Goal: Information Seeking & Learning: Learn about a topic

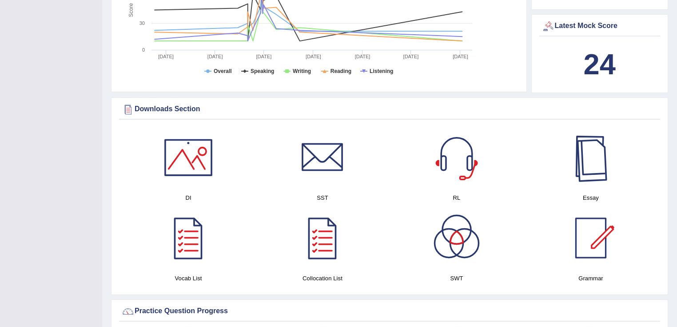
click at [580, 160] on div at bounding box center [591, 157] width 62 height 62
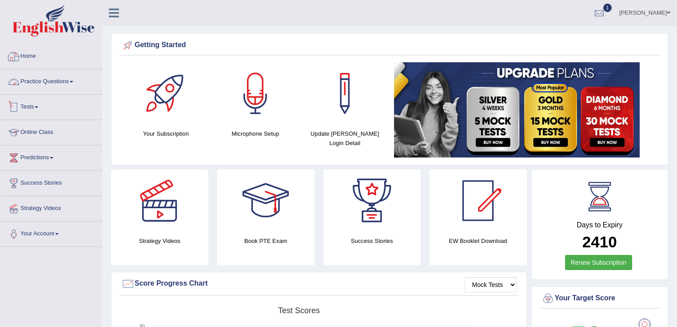
click at [74, 85] on link "Practice Questions" at bounding box center [50, 80] width 101 height 22
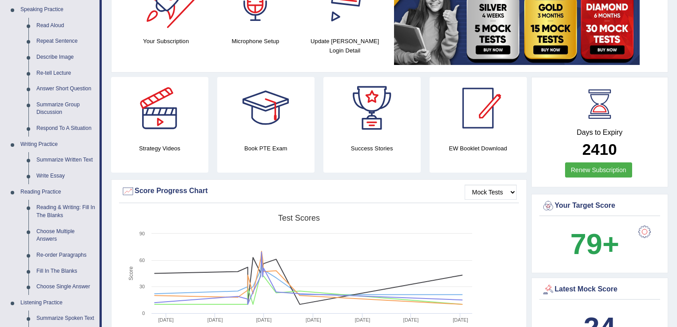
scroll to position [107, 0]
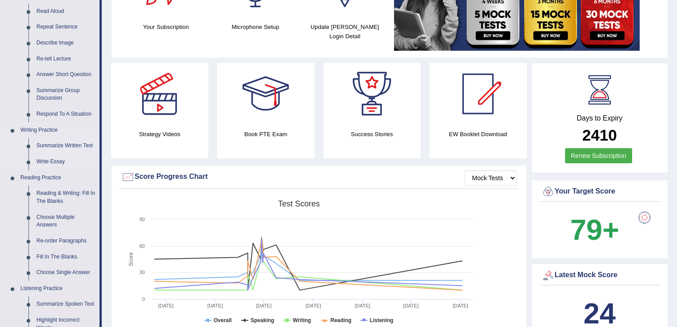
click at [78, 146] on link "Summarize Written Text" at bounding box center [65, 146] width 67 height 16
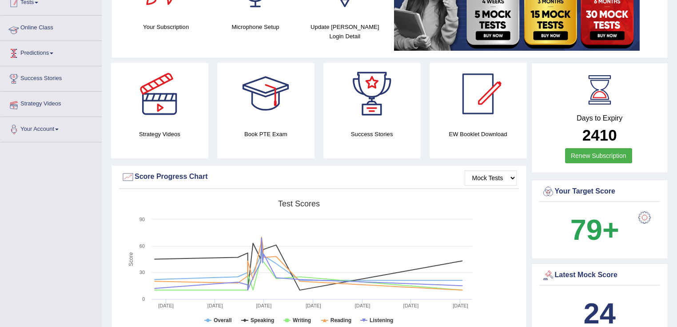
scroll to position [113, 0]
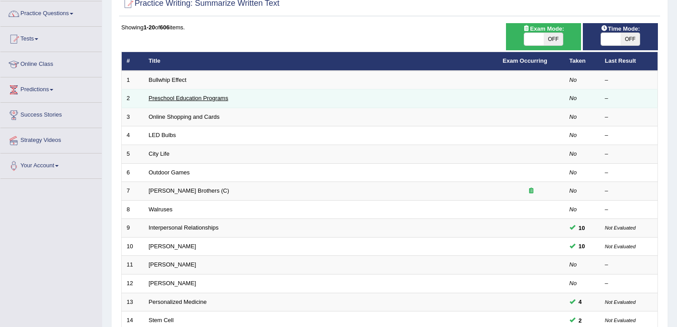
scroll to position [71, 0]
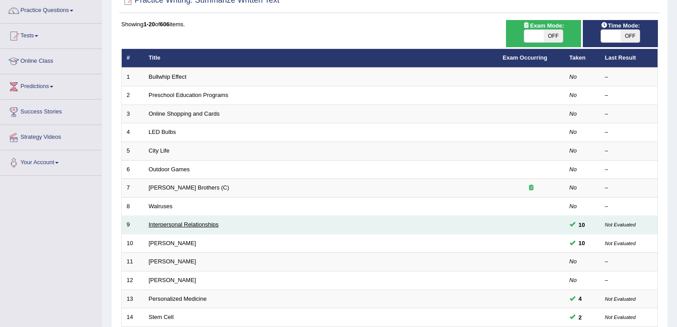
click at [201, 225] on link "Interpersonal Relationships" at bounding box center [184, 224] width 70 height 7
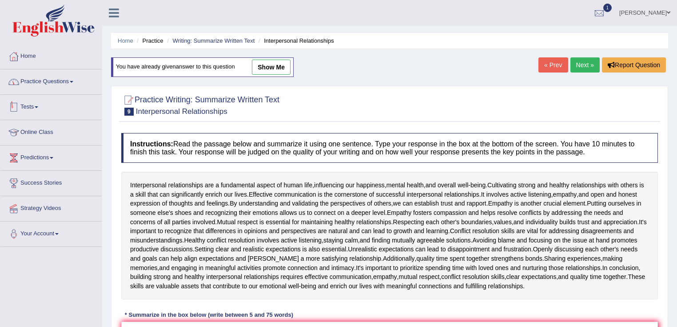
click at [67, 86] on link "Practice Questions" at bounding box center [50, 80] width 101 height 22
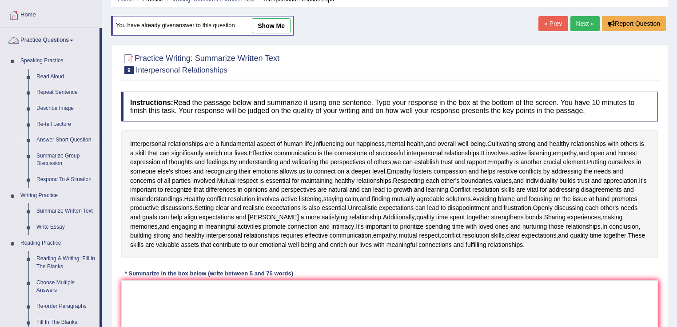
scroll to position [107, 0]
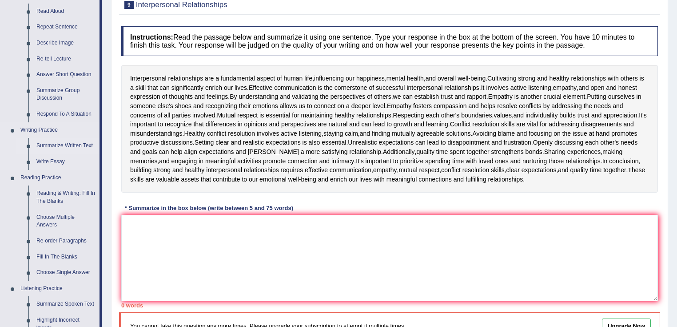
click at [64, 142] on link "Summarize Written Text" at bounding box center [65, 146] width 67 height 16
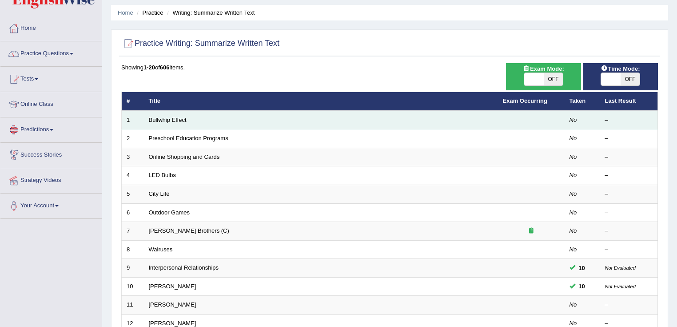
scroll to position [71, 0]
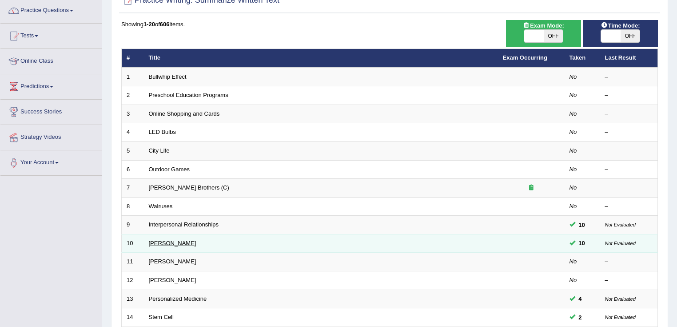
click at [169, 244] on link "Rosalid Franklin" at bounding box center [173, 243] width 48 height 7
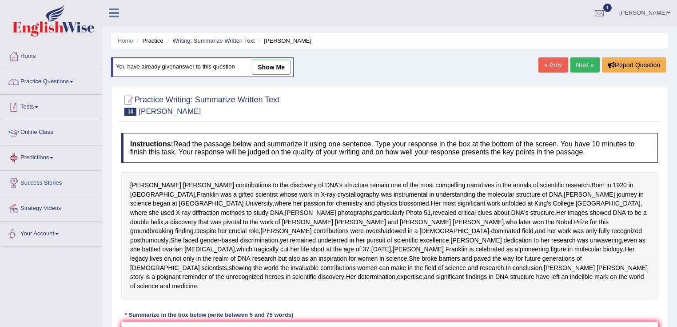
click at [76, 88] on link "Practice Questions" at bounding box center [50, 80] width 101 height 22
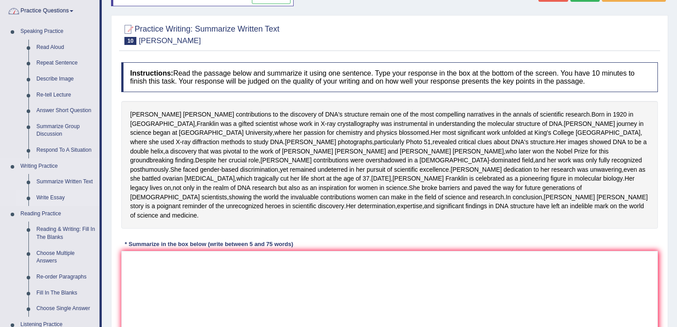
scroll to position [71, 0]
click at [86, 180] on link "Summarize Written Text" at bounding box center [65, 181] width 67 height 16
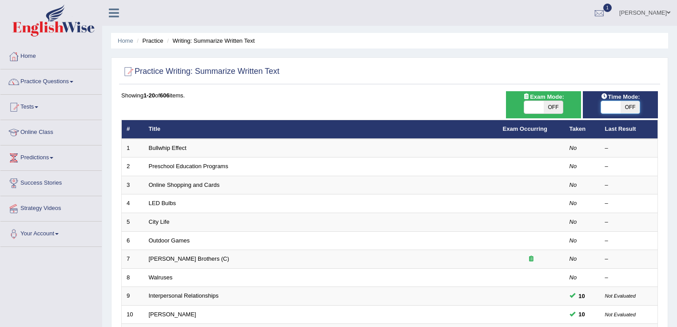
click at [616, 107] on span at bounding box center [611, 107] width 20 height 12
checkbox input "true"
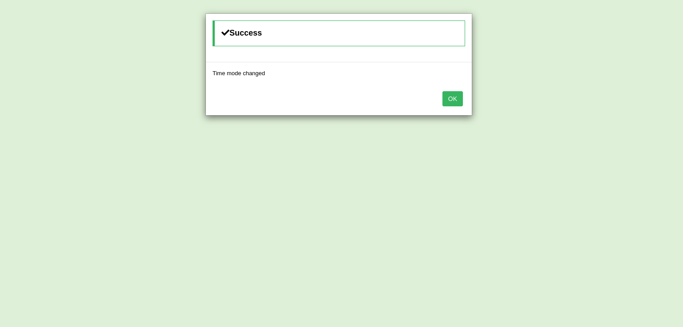
click at [455, 99] on button "OK" at bounding box center [452, 98] width 20 height 15
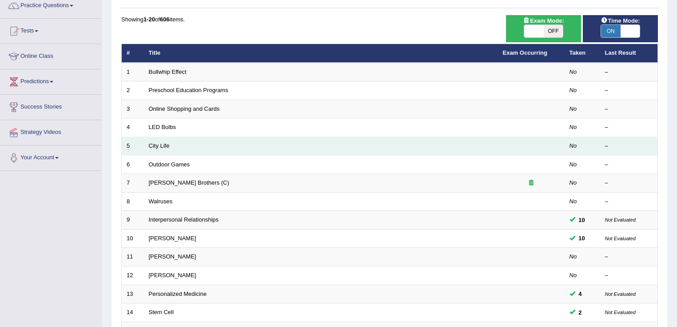
scroll to position [142, 0]
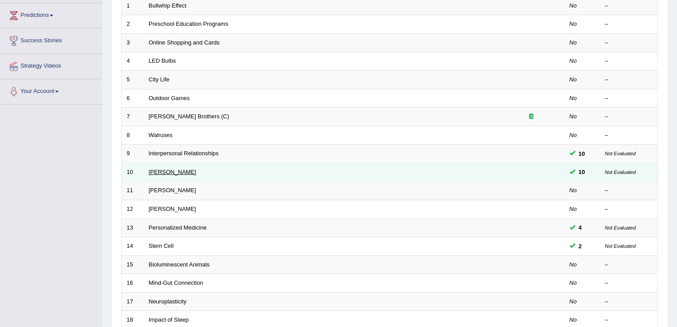
click at [169, 171] on link "[PERSON_NAME]" at bounding box center [173, 171] width 48 height 7
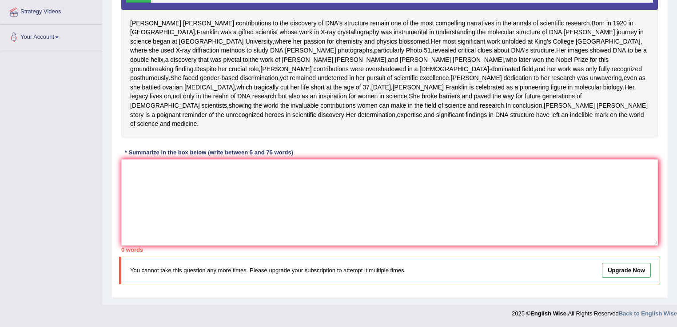
scroll to position [231, 0]
click at [327, 205] on textarea at bounding box center [389, 202] width 537 height 86
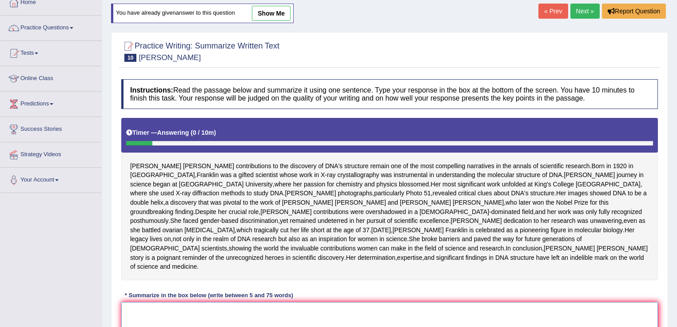
scroll to position [18, 0]
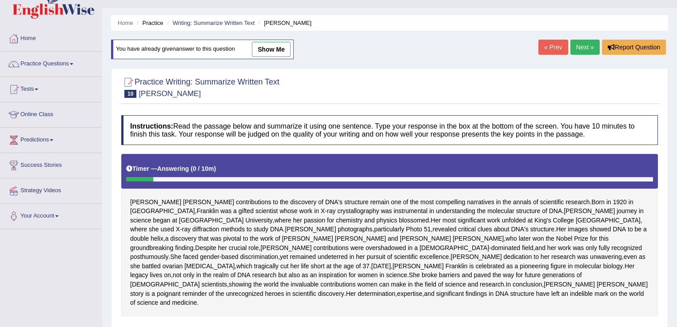
click at [568, 47] on div "« Prev Next » Report Question" at bounding box center [604, 48] width 130 height 17
click at [581, 49] on link "Next »" at bounding box center [585, 47] width 29 height 15
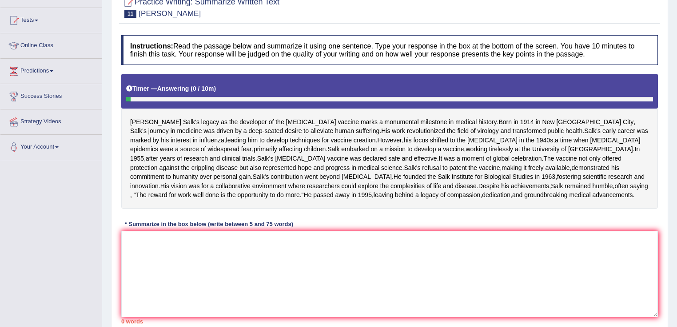
scroll to position [142, 0]
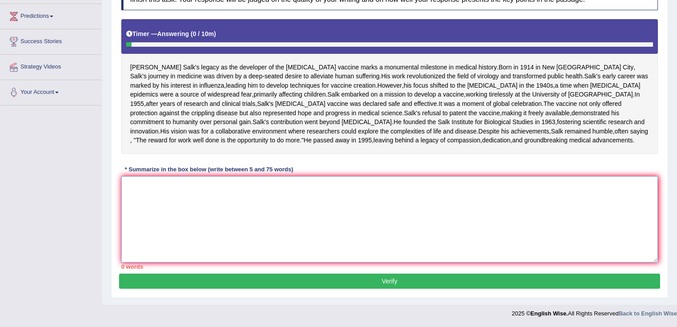
click at [396, 262] on textarea at bounding box center [389, 219] width 537 height 86
click at [234, 233] on textarea "word count" at bounding box center [389, 219] width 537 height 86
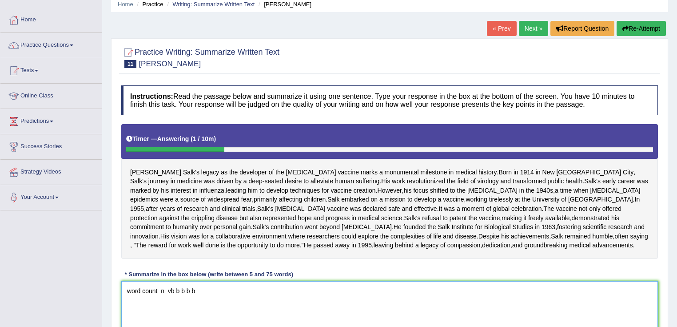
scroll to position [0, 0]
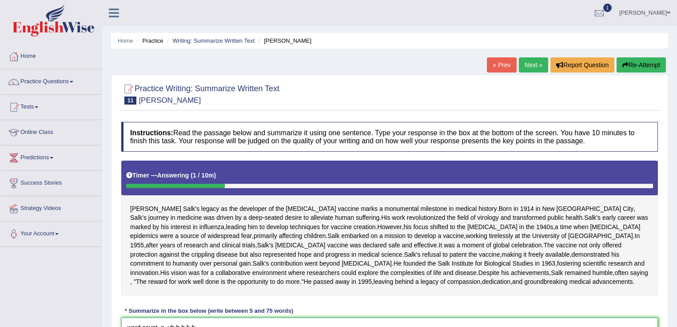
type textarea "word count n vb b b b b"
click at [496, 65] on link "« Prev" at bounding box center [501, 64] width 29 height 15
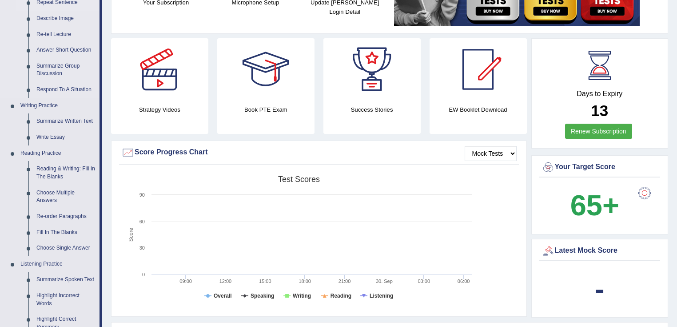
scroll to position [213, 0]
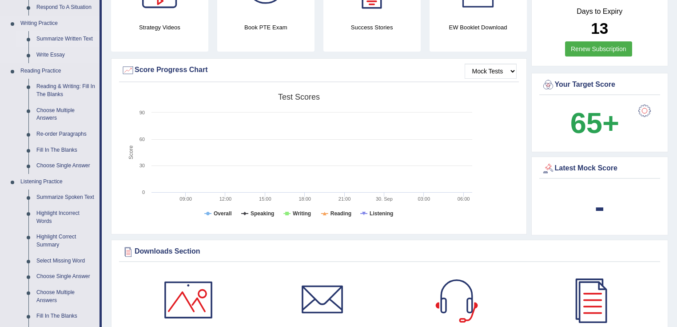
click at [81, 40] on link "Summarize Written Text" at bounding box center [65, 39] width 67 height 16
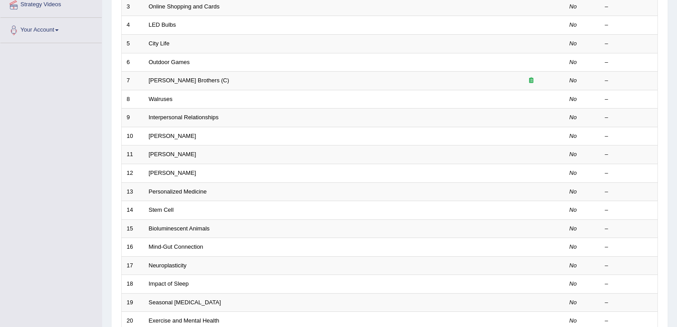
scroll to position [178, 0]
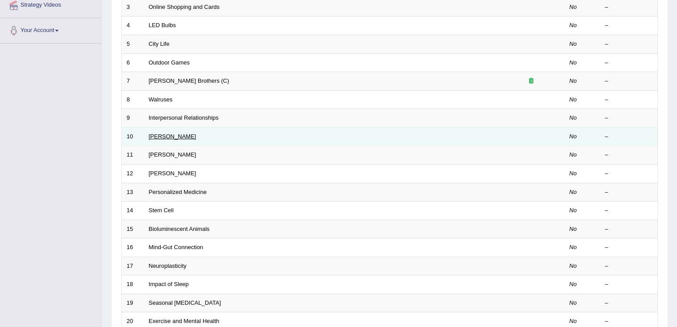
click at [170, 135] on link "[PERSON_NAME]" at bounding box center [173, 136] width 48 height 7
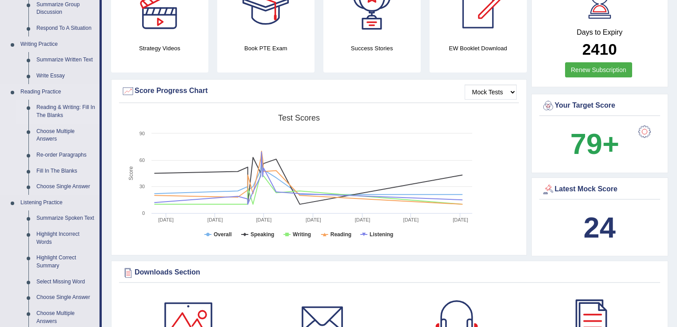
scroll to position [107, 0]
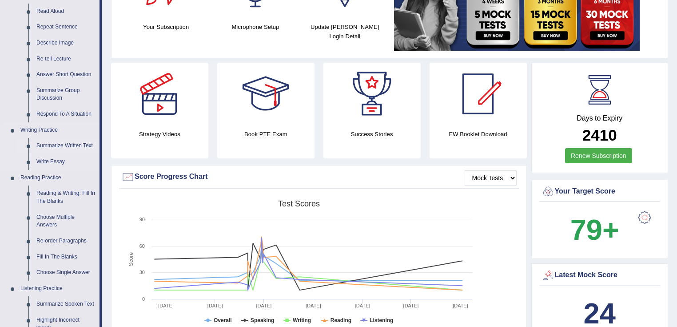
click at [75, 146] on link "Summarize Written Text" at bounding box center [65, 146] width 67 height 16
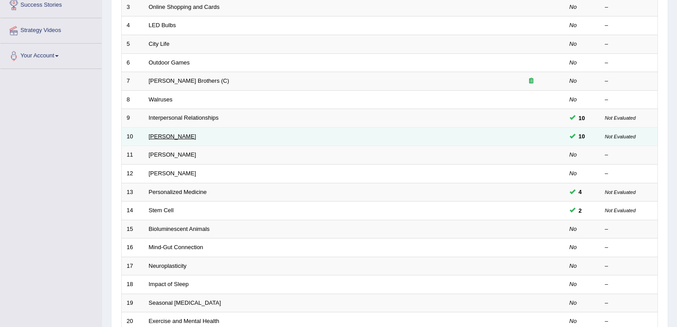
click at [169, 133] on link "[PERSON_NAME]" at bounding box center [173, 136] width 48 height 7
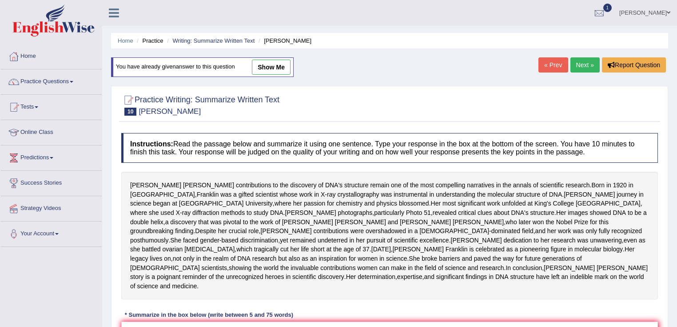
click at [280, 72] on link "show me" at bounding box center [271, 67] width 39 height 15
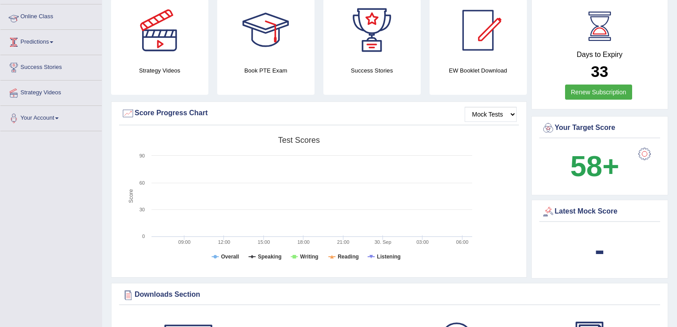
scroll to position [213, 0]
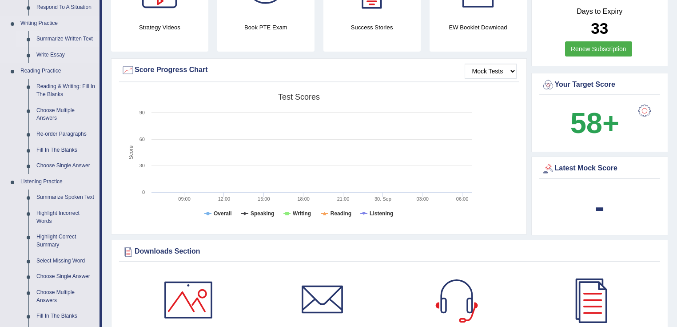
click at [47, 40] on link "Summarize Written Text" at bounding box center [65, 39] width 67 height 16
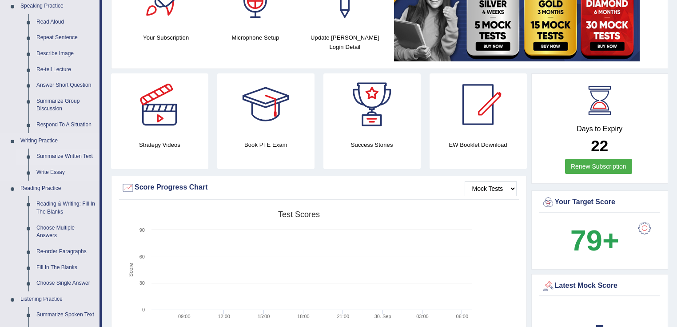
scroll to position [107, 0]
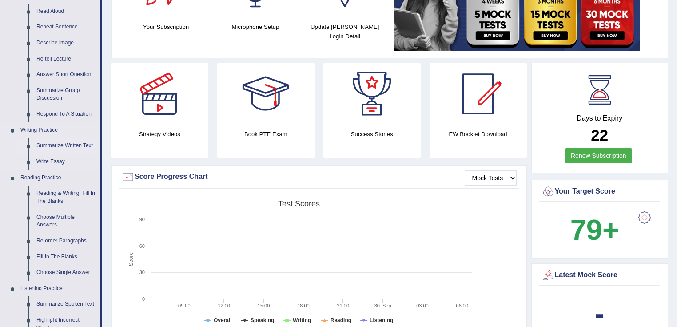
click at [57, 149] on link "Summarize Written Text" at bounding box center [65, 146] width 67 height 16
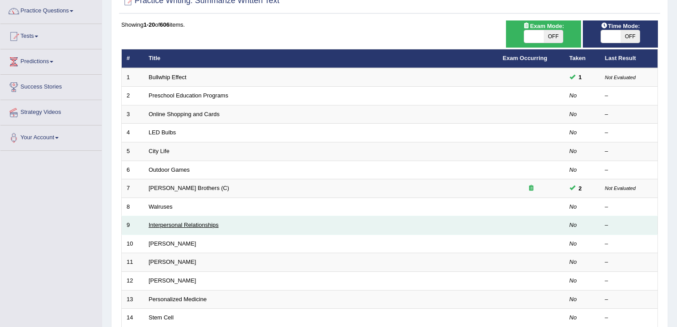
scroll to position [71, 0]
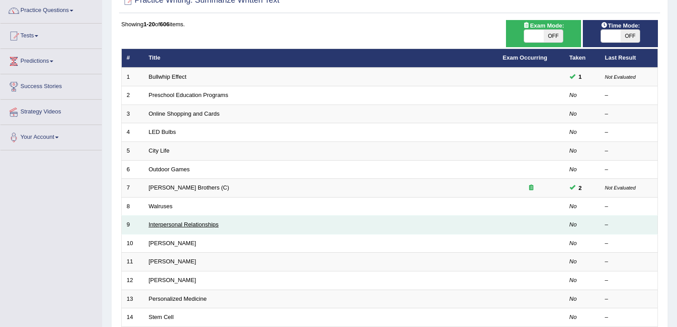
click at [196, 226] on link "Interpersonal Relationships" at bounding box center [184, 224] width 70 height 7
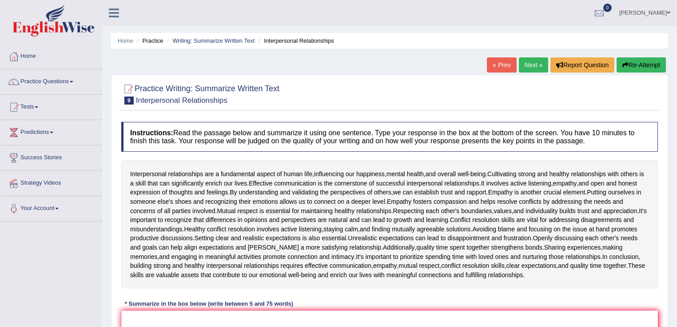
click at [522, 66] on link "Next »" at bounding box center [533, 64] width 29 height 15
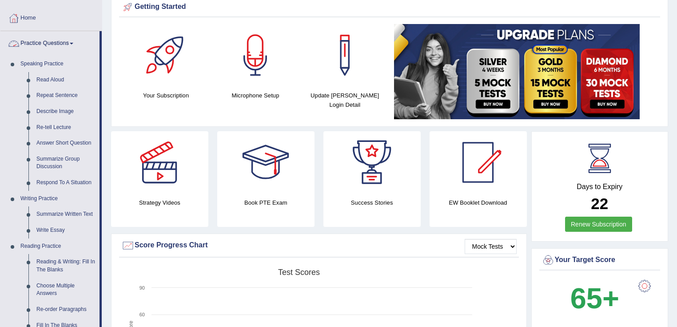
scroll to position [107, 0]
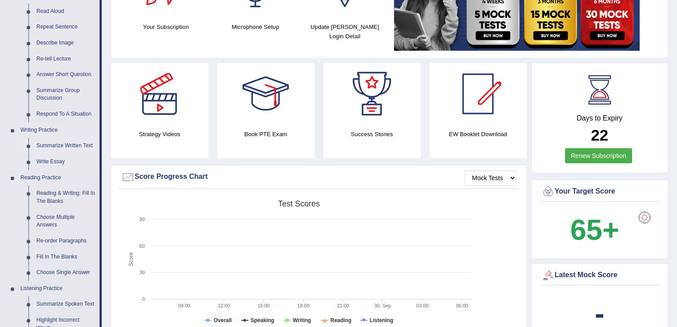
click at [54, 148] on link "Summarize Written Text" at bounding box center [65, 146] width 67 height 16
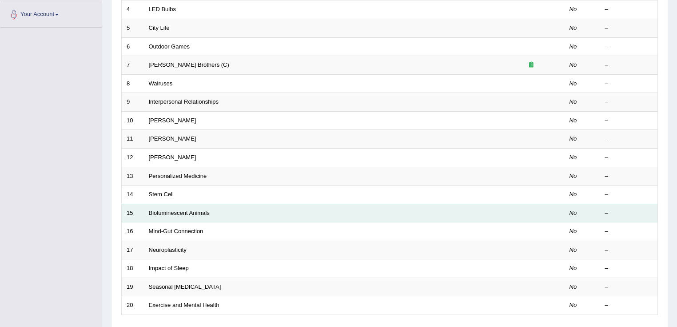
scroll to position [249, 0]
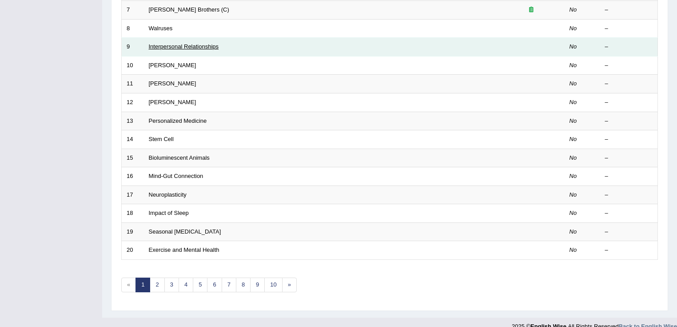
click at [170, 45] on link "Interpersonal Relationships" at bounding box center [184, 46] width 70 height 7
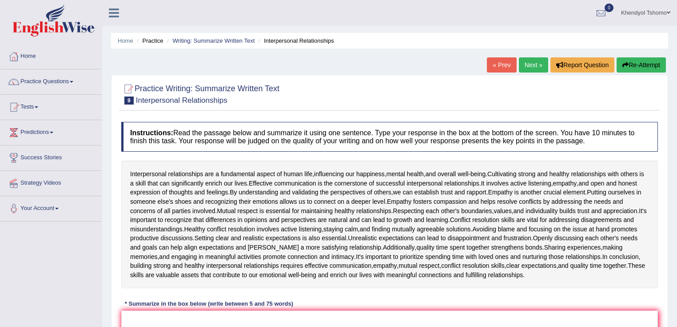
click at [533, 67] on link "Next »" at bounding box center [533, 64] width 29 height 15
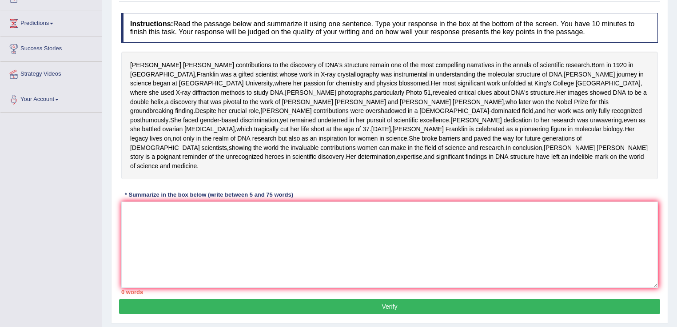
scroll to position [169, 0]
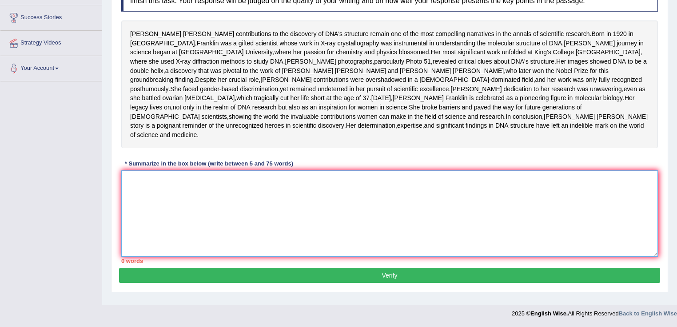
click at [269, 240] on textarea at bounding box center [389, 213] width 537 height 86
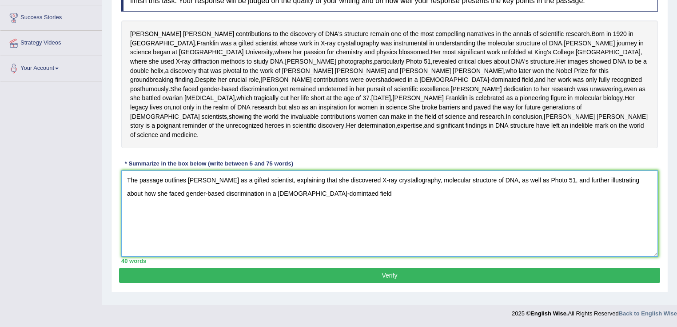
click at [315, 199] on textarea "The passage outlines Rosalind Franklin as a gifted scientist, explaining that s…" at bounding box center [389, 213] width 537 height 86
click at [342, 203] on textarea "The passage outlines Rosalind Franklin as a gifted scientist, explaining that s…" at bounding box center [389, 213] width 537 height 86
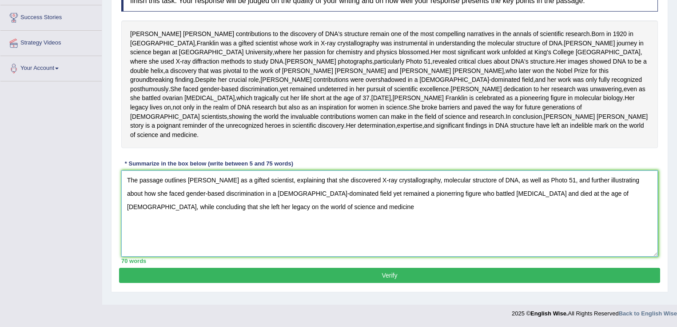
click at [487, 187] on textarea "The passage outlines Rosalind Franklin as a gifted scientist, explaining that s…" at bounding box center [389, 213] width 537 height 86
click at [168, 210] on textarea "The passage outlines Rosalind Franklin as a gifted scientist, explaining that s…" at bounding box center [389, 213] width 537 height 86
click at [278, 215] on textarea "The passage outlines Rosalind Franklin as a gifted scientist, explaining that s…" at bounding box center [389, 213] width 537 height 86
drag, startPoint x: 393, startPoint y: 223, endPoint x: 114, endPoint y: 150, distance: 288.5
click at [110, 148] on div "Home Practice Writing: Summarize Written Text Rosalid Franklin « Prev Next » Re…" at bounding box center [389, 82] width 575 height 444
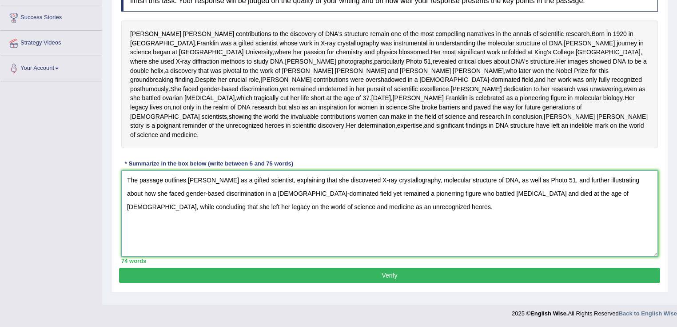
type textarea "The passage outlines Rosalind Franklin as a gifted scientist, explaining that s…"
click at [404, 277] on button "Verify" at bounding box center [389, 275] width 541 height 15
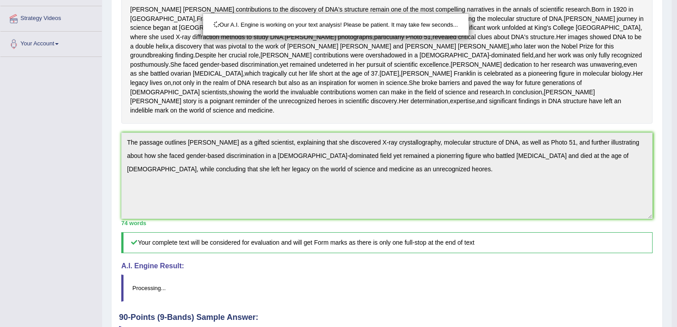
scroll to position [0, 0]
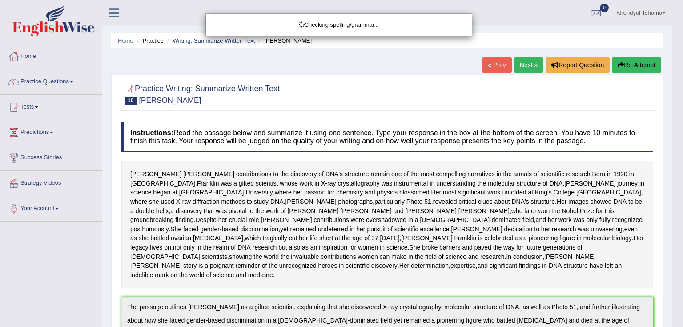
click at [640, 63] on div "Checking spelling/grammar..." at bounding box center [341, 163] width 683 height 327
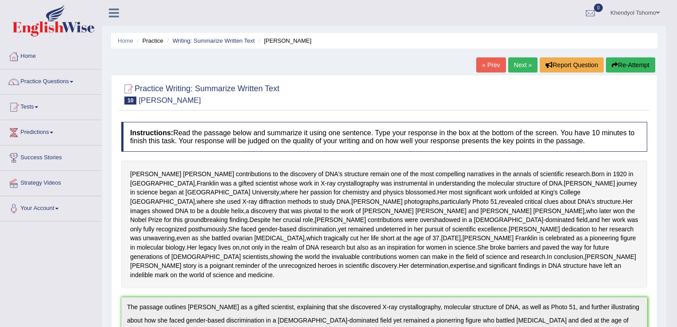
click at [635, 63] on button "Re-Attempt" at bounding box center [630, 64] width 49 height 15
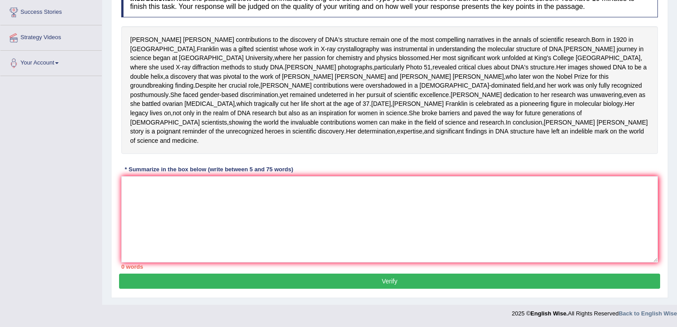
scroll to position [180, 0]
paste textarea "The passage outlines [PERSON_NAME] as a gifted scientist, explaining that she d…"
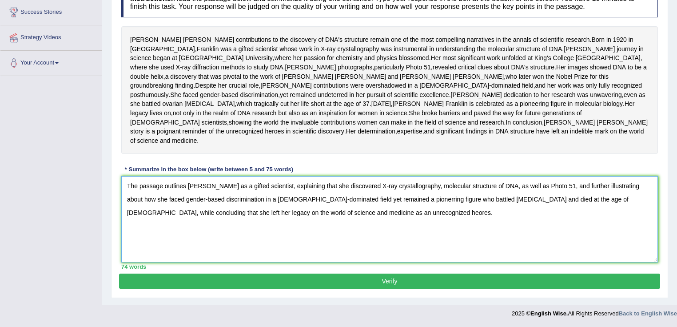
click at [340, 212] on textarea "The passage outlines [PERSON_NAME] as a gifted scientist, explaining that she d…" at bounding box center [389, 219] width 537 height 86
click at [399, 200] on textarea "The passage outlines [PERSON_NAME] as a gifted scientist, explaining that she d…" at bounding box center [389, 219] width 537 height 86
type textarea "The passage outlines [PERSON_NAME] as a gifted scientist, explaining that she d…"
click at [322, 276] on button "Verify" at bounding box center [389, 280] width 541 height 15
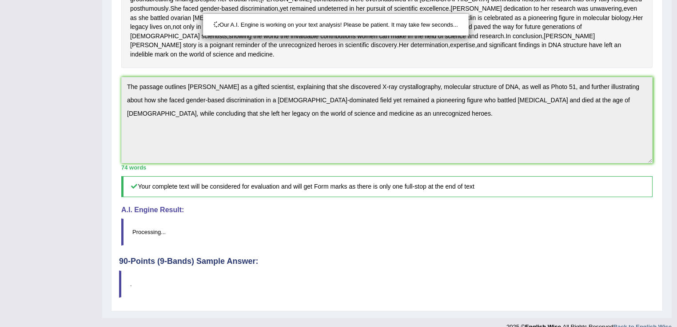
scroll to position [282, 0]
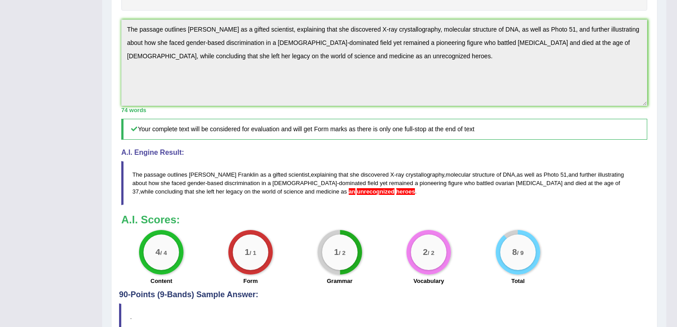
click at [60, 55] on div "Toggle navigation Home Practice Questions Speaking Practice Read Aloud Repeat S…" at bounding box center [333, 43] width 667 height 651
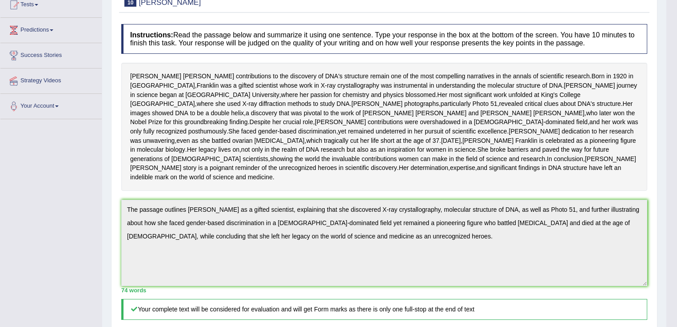
scroll to position [0, 0]
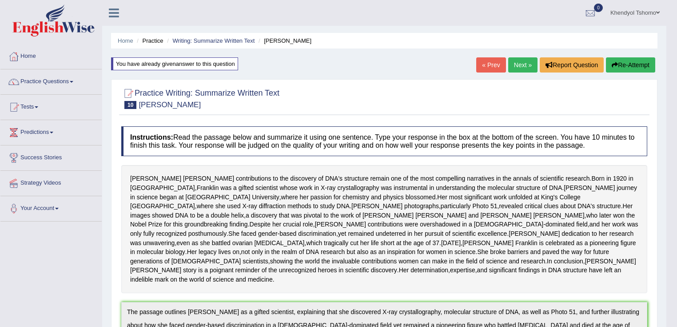
click at [614, 62] on icon "button" at bounding box center [615, 65] width 6 height 6
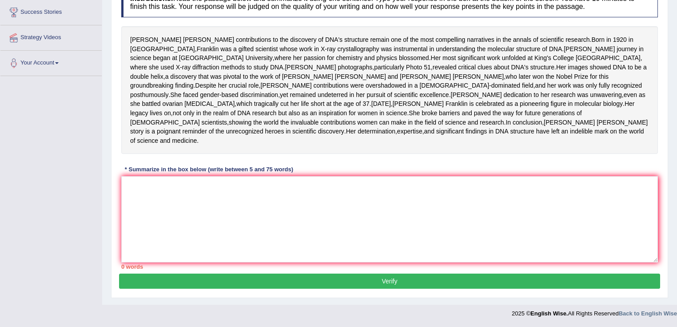
scroll to position [180, 0]
paste textarea "The passage outlines Rosalind Franklin as a gifted scientist, explaining that s…"
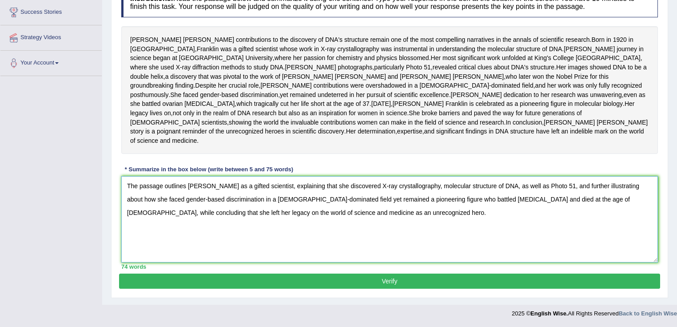
type textarea "The passage outlines [PERSON_NAME] as a gifted scientist, explaining that she d…"
click at [439, 284] on button "Verify" at bounding box center [389, 280] width 541 height 15
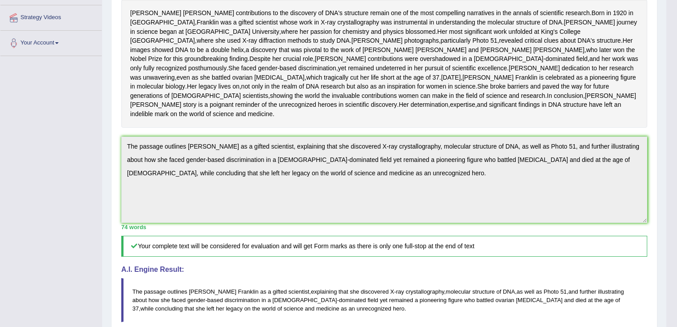
scroll to position [231, 0]
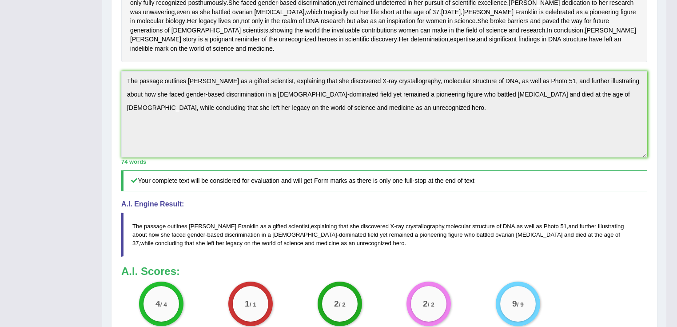
click at [97, 108] on div "Toggle navigation Home Practice Questions Speaking Practice Read Aloud Repeat S…" at bounding box center [333, 94] width 667 height 651
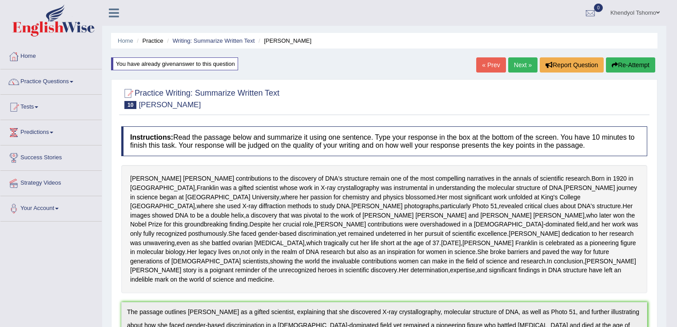
click at [636, 60] on button "Re-Attempt" at bounding box center [630, 64] width 49 height 15
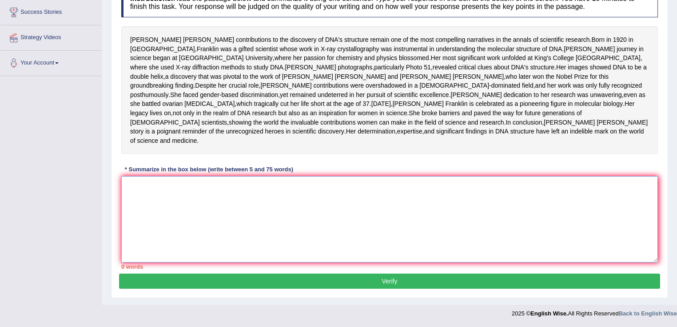
paste textarea "The passage outlines [PERSON_NAME] as a gifted scientist, explaining that she d…"
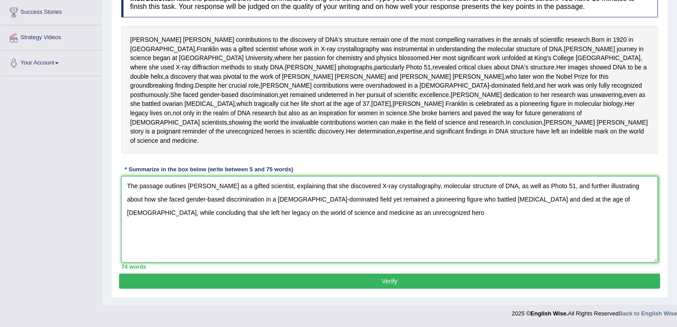
type textarea "The passage outlines [PERSON_NAME] as a gifted scientist, explaining that she d…"
click at [231, 272] on div "Instructions: Read the passage below and summarize it using one sentence. Type …" at bounding box center [389, 128] width 541 height 290
click at [247, 278] on button "Verify" at bounding box center [389, 280] width 541 height 15
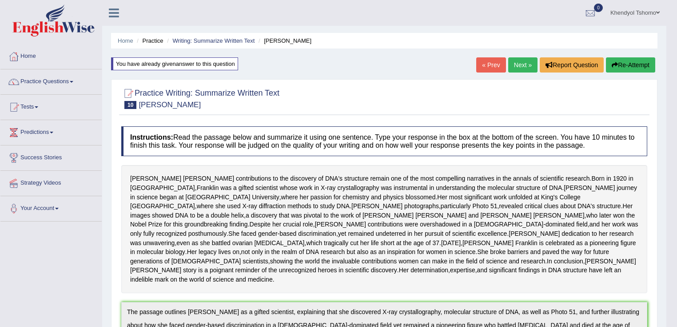
click at [623, 68] on button "Re-Attempt" at bounding box center [630, 64] width 49 height 15
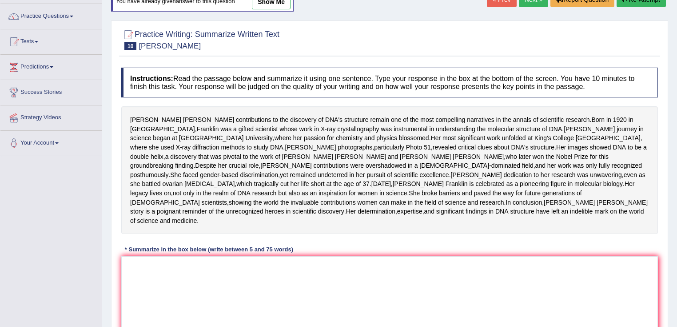
scroll to position [180, 0]
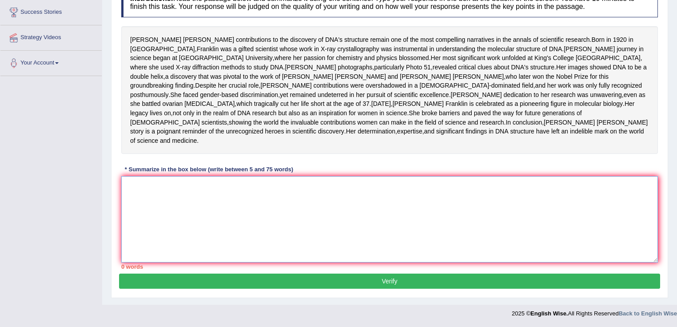
paste textarea "The passage outlines Rosalind Franklin as a gifted scientist, explaining that s…"
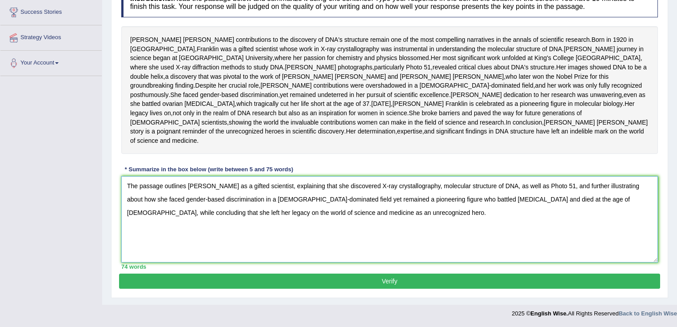
type textarea "The passage outlines Rosalind Franklin as a gifted scientist, explaining that s…"
click at [398, 280] on button "Verify" at bounding box center [389, 280] width 541 height 15
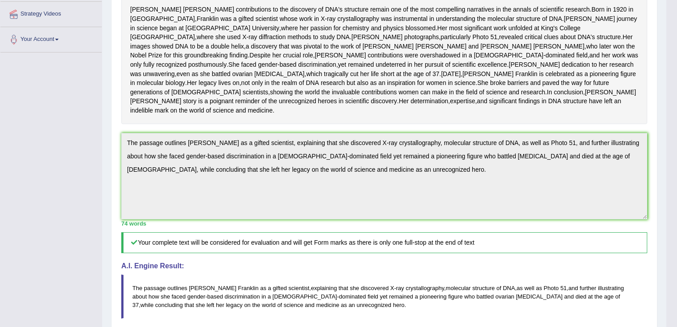
scroll to position [0, 0]
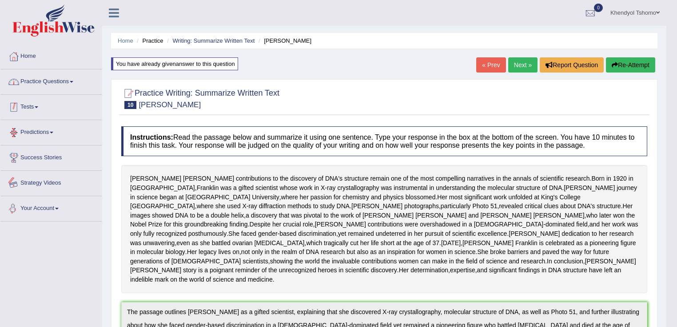
click at [72, 89] on link "Practice Questions" at bounding box center [50, 80] width 101 height 22
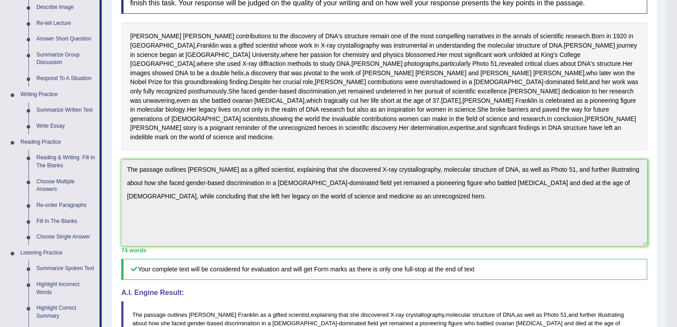
scroll to position [107, 0]
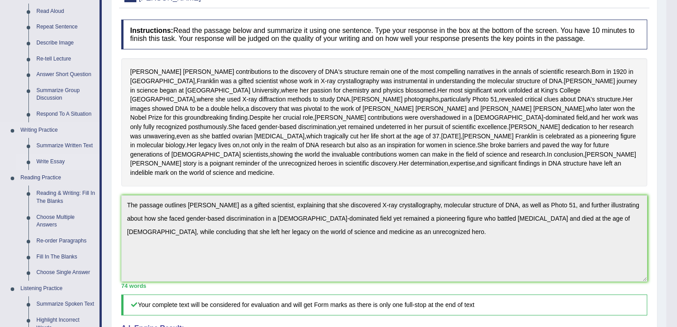
click at [53, 160] on link "Write Essay" at bounding box center [65, 162] width 67 height 16
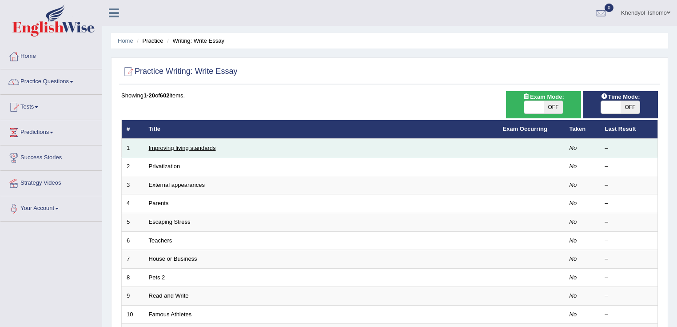
drag, startPoint x: 0, startPoint y: 0, endPoint x: 174, endPoint y: 147, distance: 227.8
click at [174, 138] on table "# Title Exam Occurring Taken Last Result 1 Improving living standards No – 2 Pr…" at bounding box center [389, 314] width 537 height 389
click at [174, 147] on link "Improving living standards" at bounding box center [182, 147] width 67 height 7
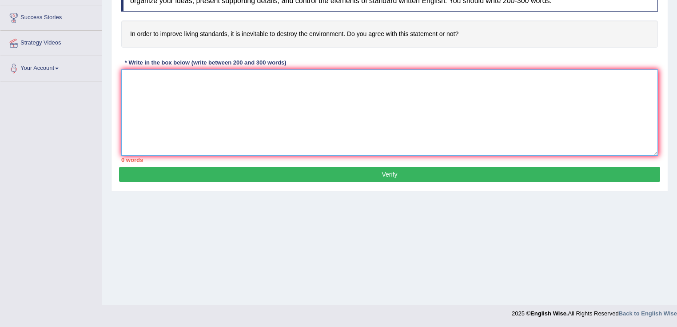
click at [235, 120] on textarea at bounding box center [389, 112] width 537 height 86
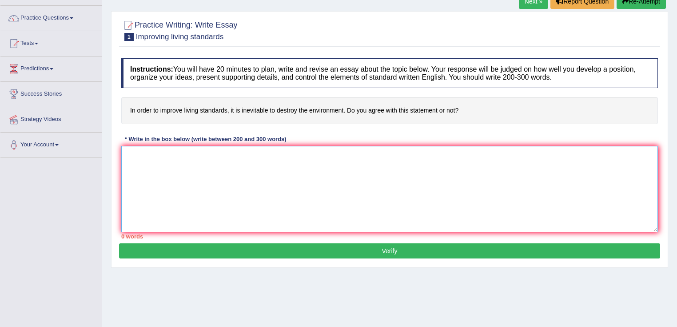
scroll to position [140, 0]
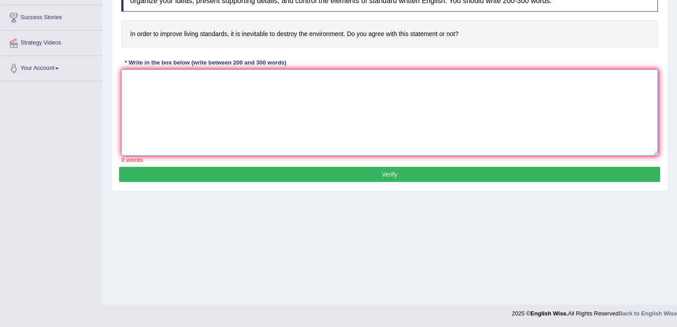
click at [240, 134] on textarea at bounding box center [389, 112] width 537 height 86
type textarea "mmmmmmmmmmm mmmmmmmmmmmmmmmmmm"
drag, startPoint x: 241, startPoint y: 122, endPoint x: 110, endPoint y: 72, distance: 140.4
click at [111, 72] on div "Practice Writing: Write Essay 1 Improving living standards Instructions: You wi…" at bounding box center [389, 63] width 557 height 256
click at [162, 101] on textarea at bounding box center [389, 112] width 537 height 86
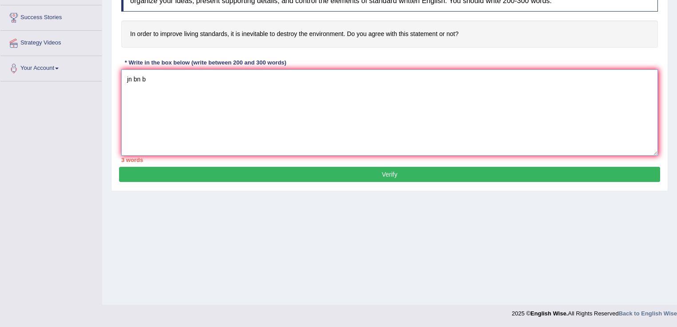
scroll to position [0, 0]
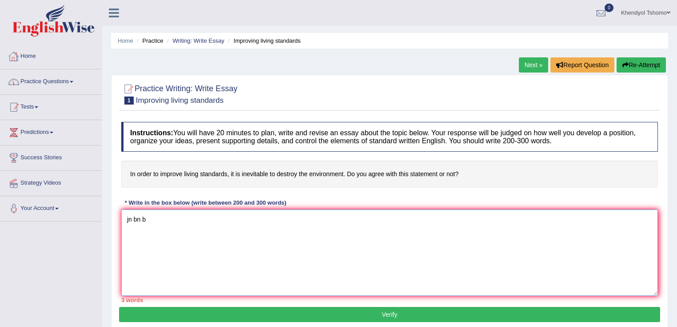
type textarea "jn bn b"
click at [31, 51] on link "Home" at bounding box center [50, 55] width 101 height 22
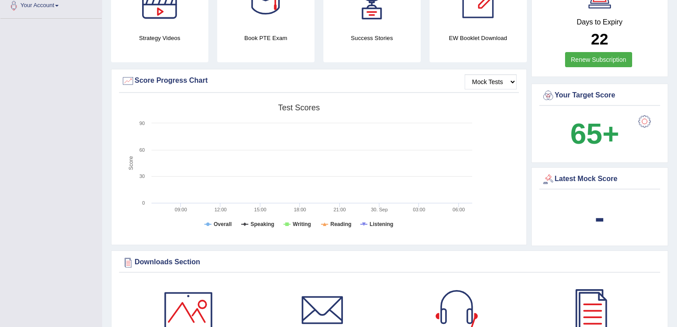
scroll to position [249, 0]
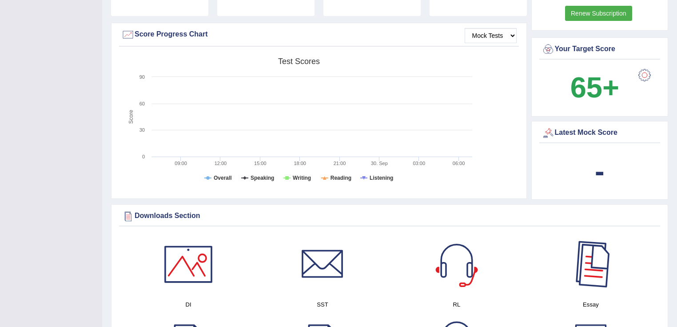
click at [606, 268] on div at bounding box center [591, 264] width 62 height 62
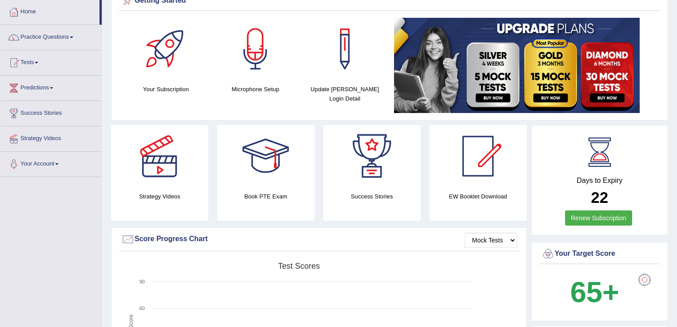
scroll to position [0, 0]
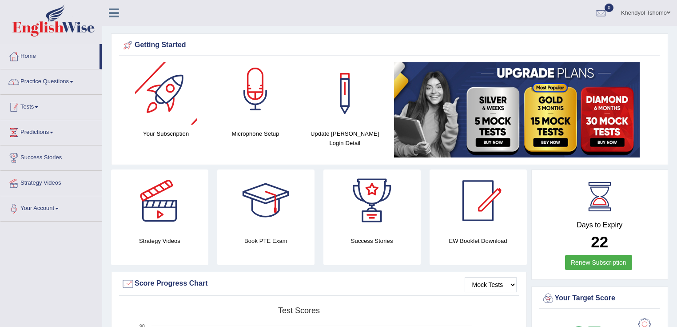
click at [56, 85] on link "Practice Questions" at bounding box center [50, 80] width 101 height 22
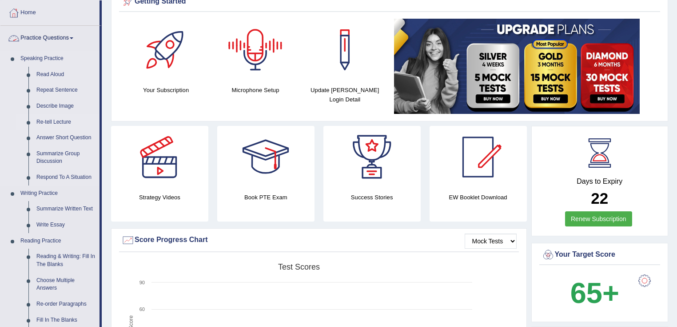
scroll to position [142, 0]
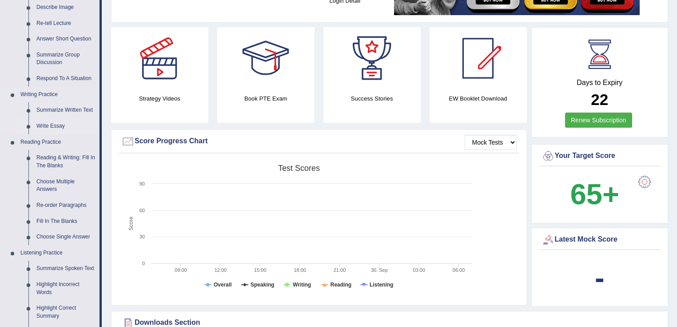
click at [46, 128] on link "Write Essay" at bounding box center [65, 126] width 67 height 16
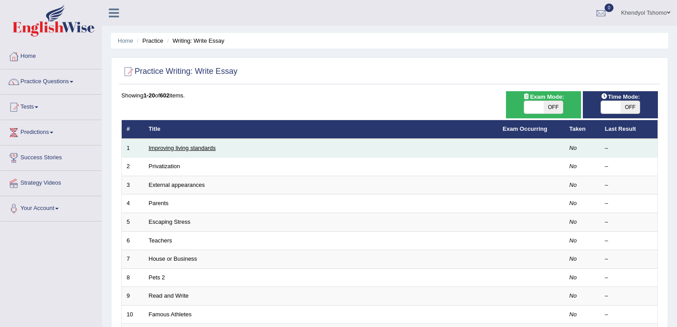
click at [204, 146] on link "Improving living standards" at bounding box center [182, 147] width 67 height 7
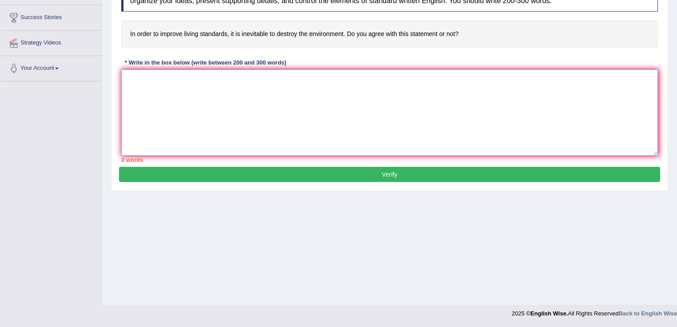
click at [305, 116] on textarea at bounding box center [389, 112] width 537 height 86
type textarea "mmmm"
drag, startPoint x: 389, startPoint y: 154, endPoint x: 417, endPoint y: 174, distance: 34.4
click at [395, 160] on div "1 words" at bounding box center [389, 160] width 537 height 8
click at [417, 174] on button "Verify" at bounding box center [389, 174] width 541 height 15
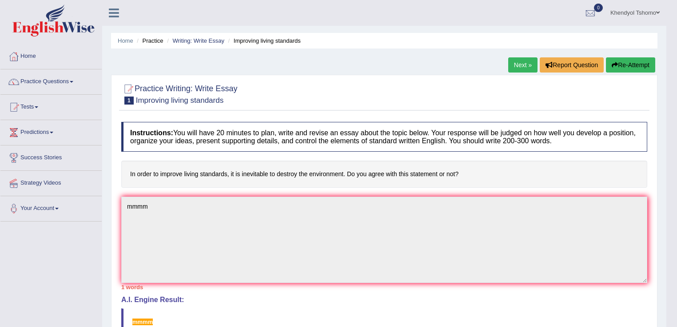
click at [511, 60] on link "Next »" at bounding box center [522, 64] width 29 height 15
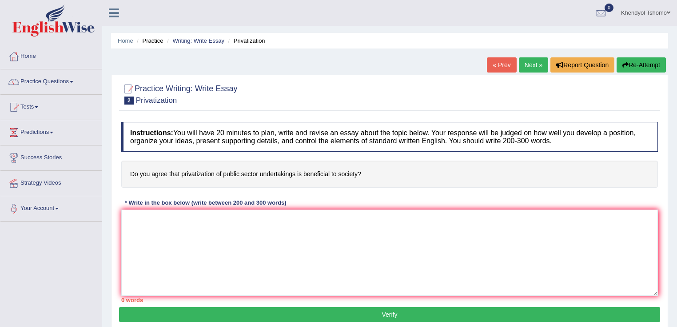
click at [494, 60] on link "« Prev" at bounding box center [501, 64] width 29 height 15
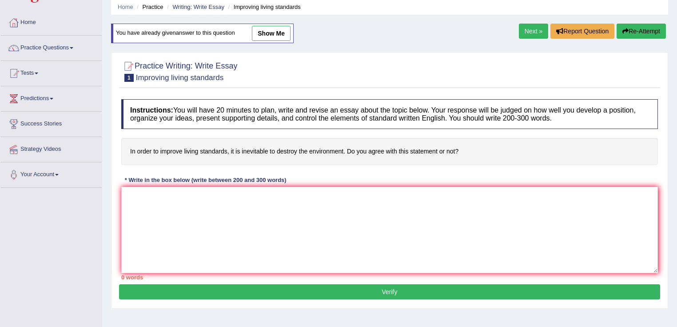
scroll to position [33, 0]
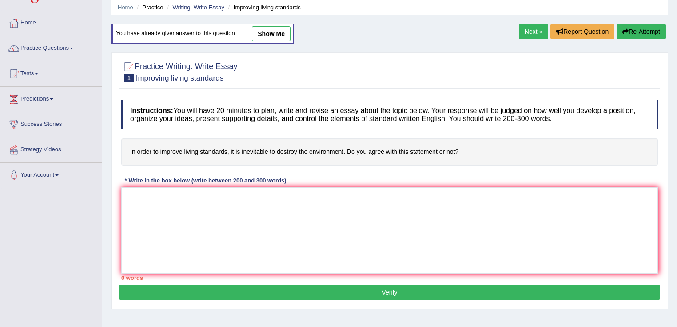
click at [535, 31] on link "Next »" at bounding box center [533, 31] width 29 height 15
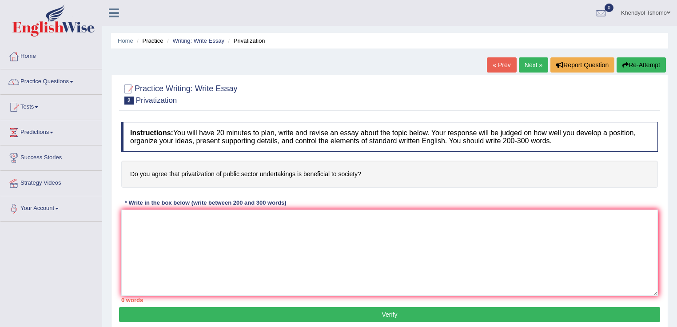
click at [530, 63] on link "Next »" at bounding box center [533, 64] width 29 height 15
click at [52, 79] on link "Practice Questions" at bounding box center [50, 80] width 101 height 22
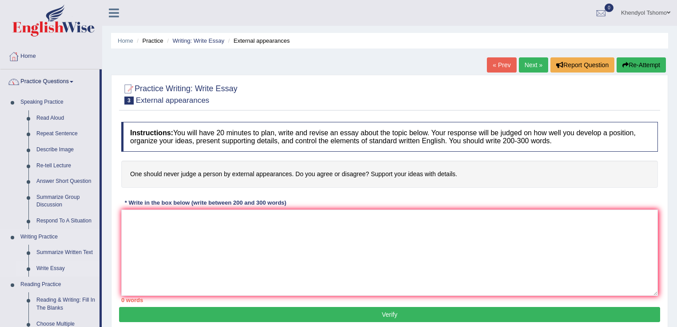
click at [52, 264] on link "Write Essay" at bounding box center [65, 268] width 67 height 16
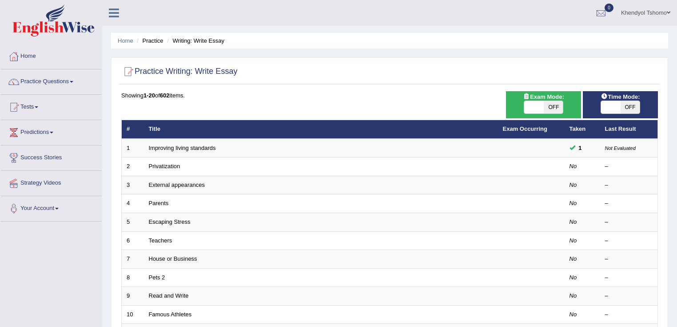
click at [619, 110] on span at bounding box center [611, 107] width 20 height 12
checkbox input "true"
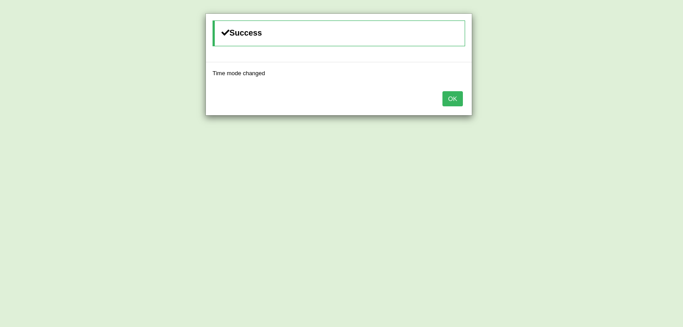
click at [446, 96] on button "OK" at bounding box center [452, 98] width 20 height 15
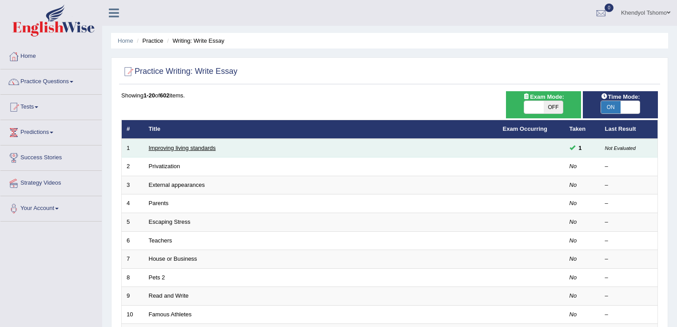
click at [197, 147] on link "Improving living standards" at bounding box center [182, 147] width 67 height 7
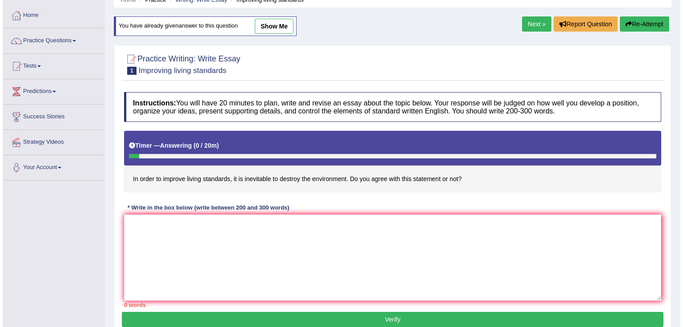
scroll to position [107, 0]
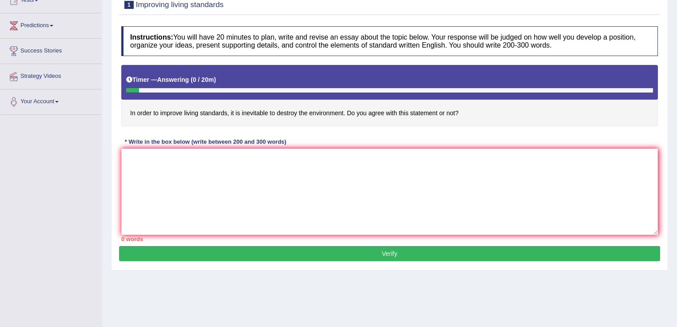
click at [276, 242] on div "Instructions: You will have 20 minutes to plan, write and revise an essay about…" at bounding box center [389, 134] width 541 height 224
click at [280, 201] on textarea at bounding box center [389, 191] width 537 height 86
type textarea "m"
click at [169, 154] on textarea "adavnatges odf" at bounding box center [389, 191] width 537 height 86
click at [168, 156] on textarea "adavnatges odf" at bounding box center [389, 191] width 537 height 86
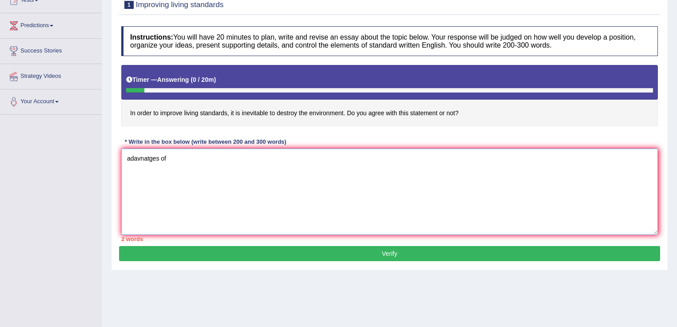
click at [136, 159] on textarea "adavnatges of" at bounding box center [389, 191] width 537 height 86
click at [139, 157] on textarea "advnatges of" at bounding box center [389, 191] width 537 height 86
click at [179, 156] on textarea "advanatges of" at bounding box center [389, 191] width 537 height 86
type textarea "advanatges of ........................................"
click at [255, 253] on button "Verify" at bounding box center [389, 253] width 541 height 15
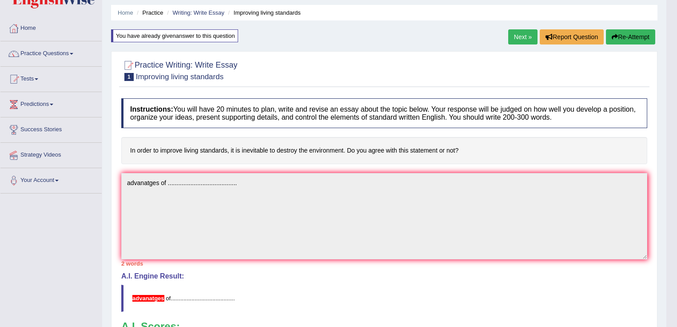
scroll to position [0, 0]
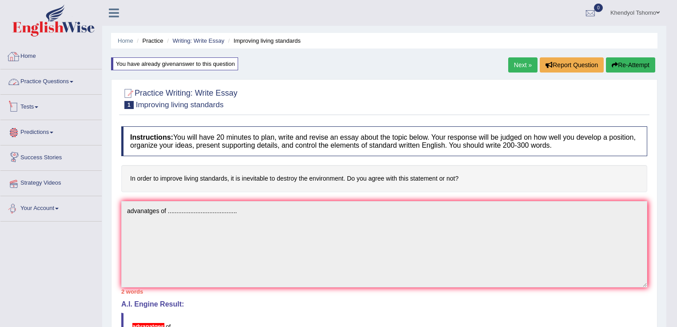
click at [71, 77] on link "Practice Questions" at bounding box center [50, 80] width 101 height 22
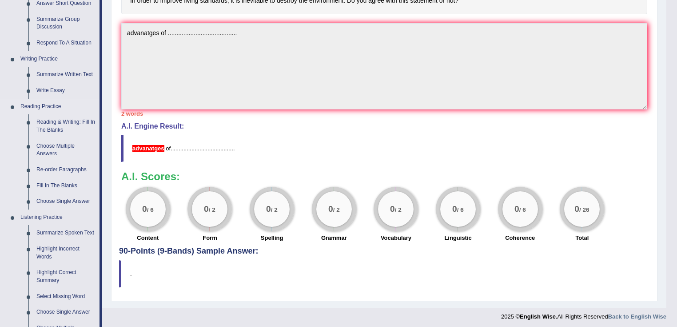
scroll to position [213, 0]
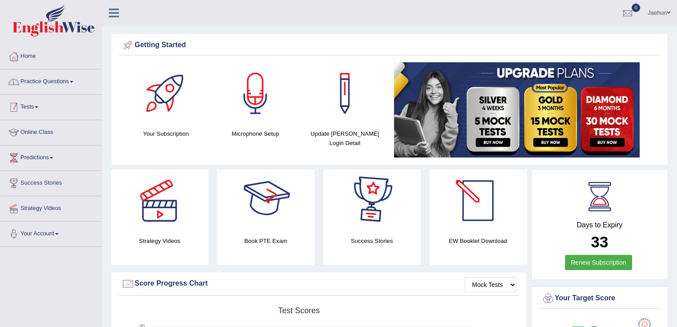
click at [69, 82] on link "Practice Questions" at bounding box center [50, 80] width 101 height 22
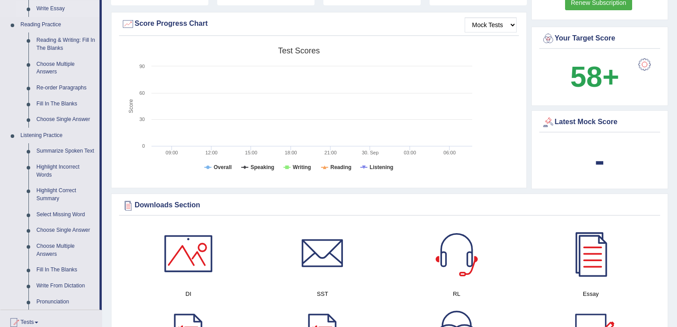
scroll to position [249, 0]
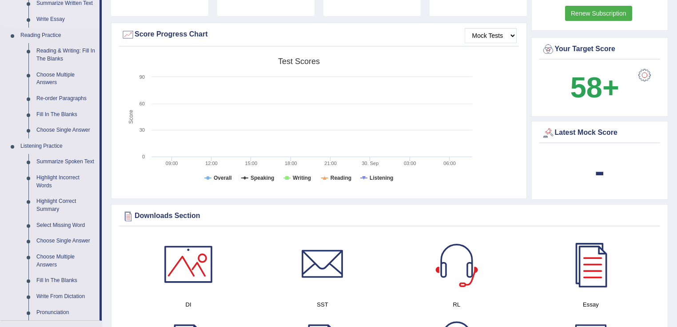
click at [55, 20] on link "Write Essay" at bounding box center [65, 20] width 67 height 16
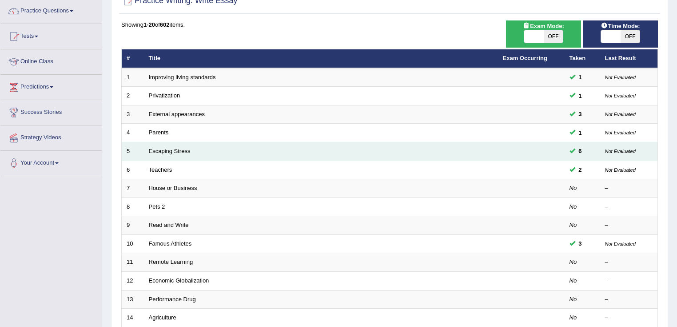
scroll to position [71, 0]
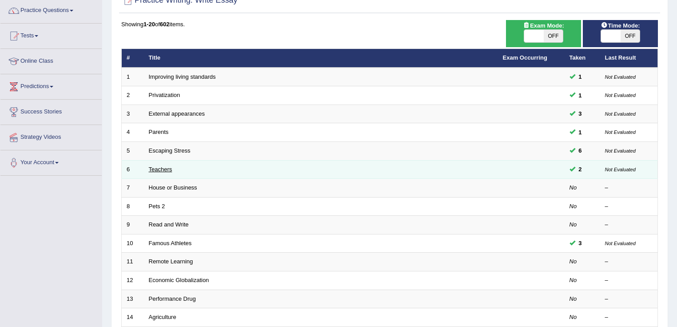
click at [156, 168] on link "Teachers" at bounding box center [161, 169] width 24 height 7
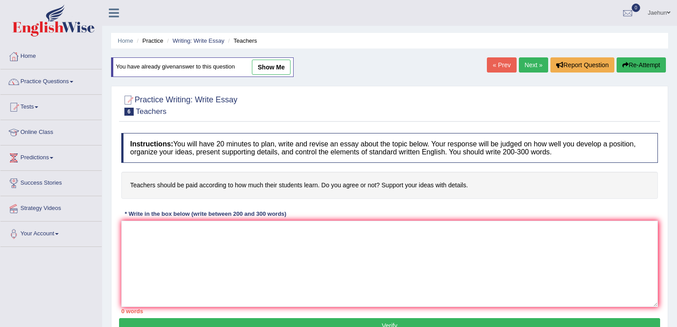
click at [284, 63] on link "show me" at bounding box center [271, 67] width 39 height 15
type textarea "The increasing influnce of teachers should be paid according to how much their …"
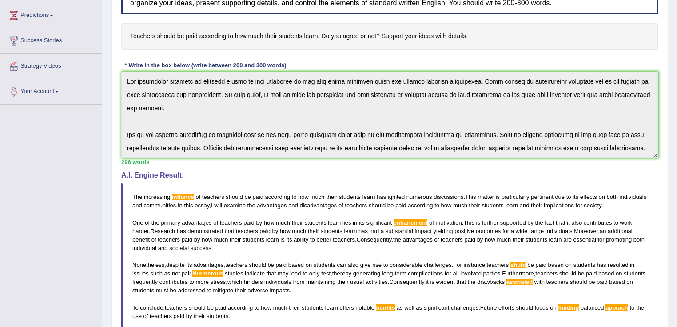
scroll to position [133, 0]
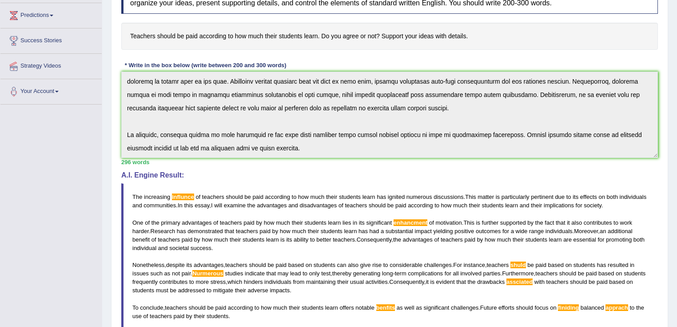
click at [464, 239] on div "Instructions: You will have 20 minutes to plan, write and revise an essay about…" at bounding box center [389, 197] width 541 height 435
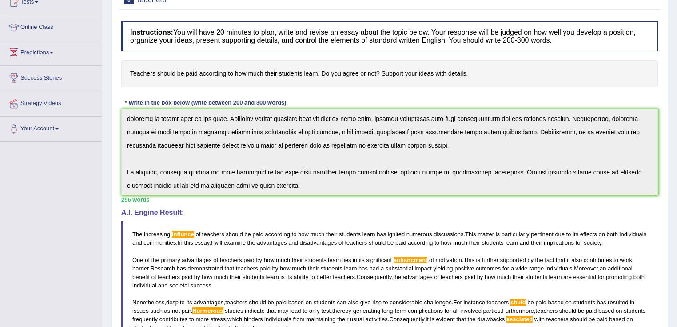
scroll to position [0, 0]
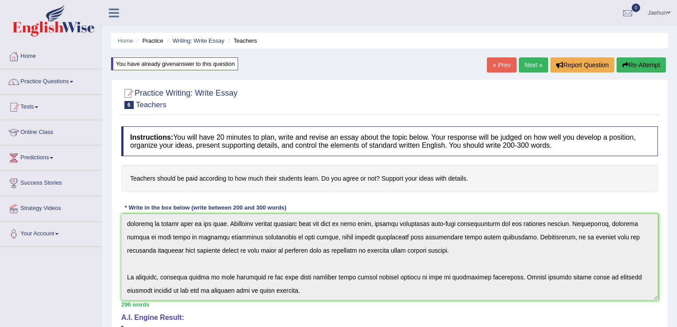
click at [639, 78] on div "Home Practice Writing: Write Essay Teachers You have already given answer to th…" at bounding box center [389, 308] width 575 height 617
click at [637, 66] on button "Re-Attempt" at bounding box center [641, 64] width 49 height 15
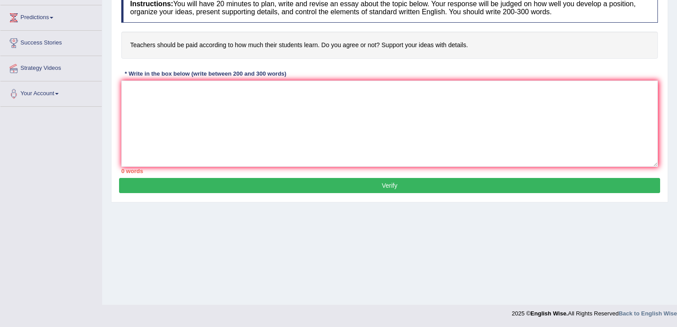
scroll to position [140, 0]
paste textarea "The increasing influnce of teachers should be paid according to how much their …"
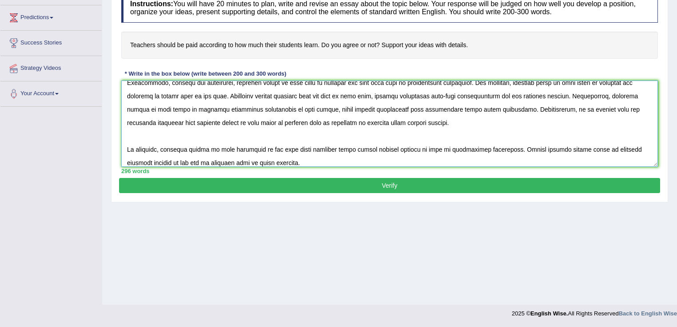
scroll to position [0, 0]
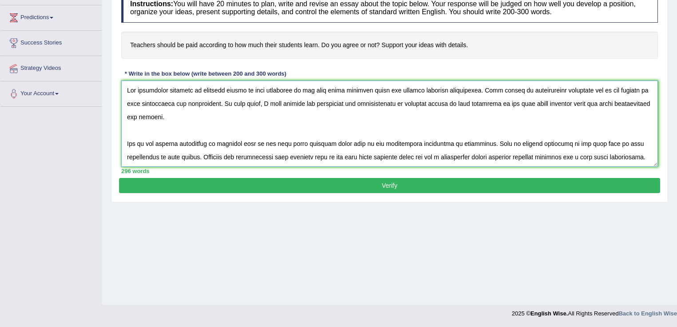
drag, startPoint x: 403, startPoint y: 101, endPoint x: 557, endPoint y: 112, distance: 154.2
click at [557, 112] on textarea at bounding box center [389, 123] width 537 height 86
click at [385, 112] on textarea at bounding box center [389, 123] width 537 height 86
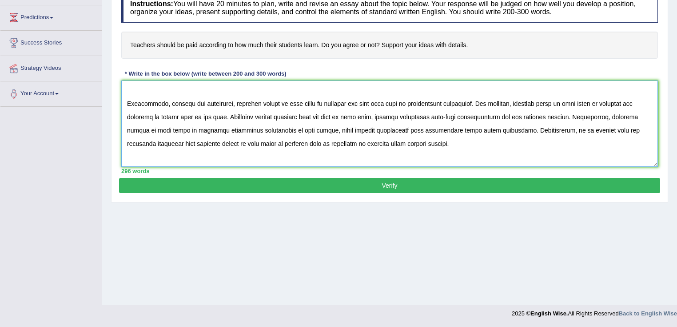
scroll to position [36, 0]
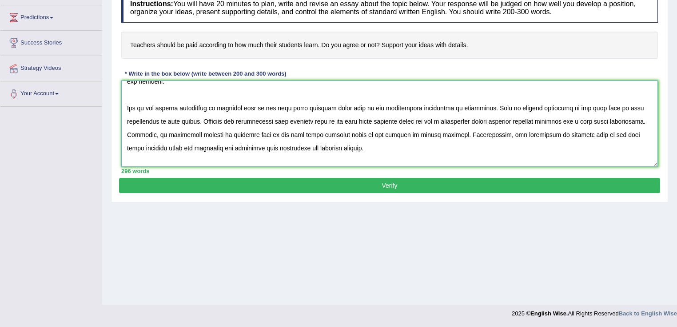
click at [247, 106] on textarea at bounding box center [389, 123] width 537 height 86
drag, startPoint x: 368, startPoint y: 107, endPoint x: 277, endPoint y: 107, distance: 90.7
click at [277, 107] on textarea at bounding box center [389, 123] width 537 height 86
click at [480, 106] on textarea at bounding box center [389, 123] width 537 height 86
drag, startPoint x: 480, startPoint y: 106, endPoint x: 510, endPoint y: 107, distance: 29.8
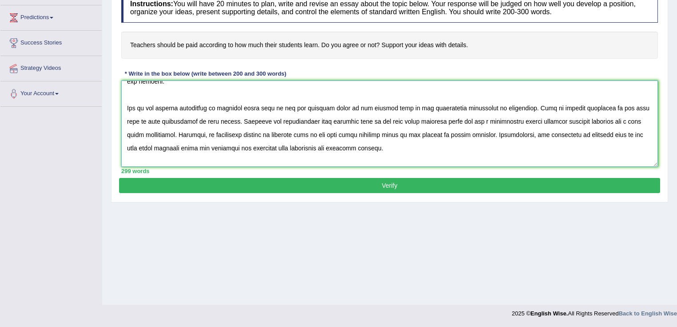
click at [510, 107] on textarea at bounding box center [389, 123] width 537 height 86
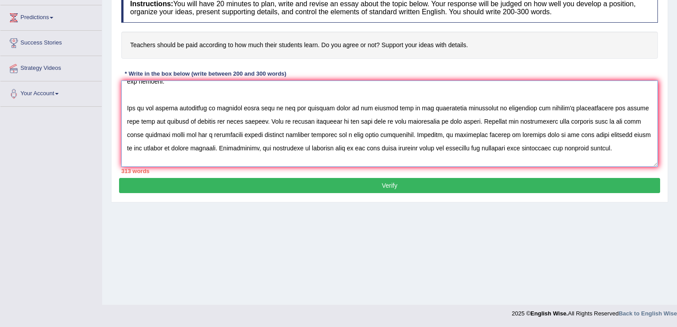
click at [424, 120] on textarea at bounding box center [389, 123] width 537 height 86
click at [394, 119] on textarea at bounding box center [389, 123] width 537 height 86
click at [391, 120] on textarea at bounding box center [389, 123] width 537 height 86
click at [512, 123] on textarea at bounding box center [389, 123] width 537 height 86
click at [625, 120] on textarea at bounding box center [389, 123] width 537 height 86
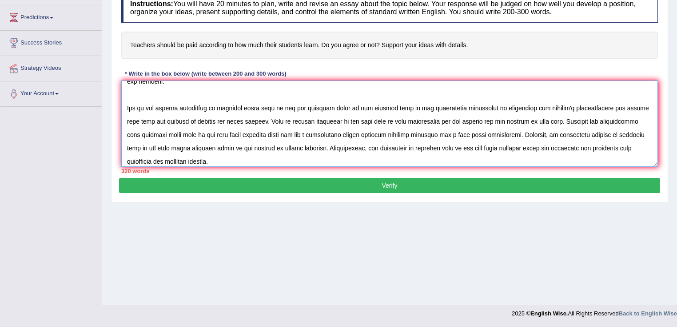
drag, startPoint x: 140, startPoint y: 132, endPoint x: 232, endPoint y: 131, distance: 92.5
click at [232, 131] on textarea at bounding box center [389, 123] width 537 height 86
click at [219, 136] on textarea at bounding box center [389, 123] width 537 height 86
click at [301, 135] on textarea at bounding box center [389, 123] width 537 height 86
click at [577, 132] on textarea at bounding box center [389, 123] width 537 height 86
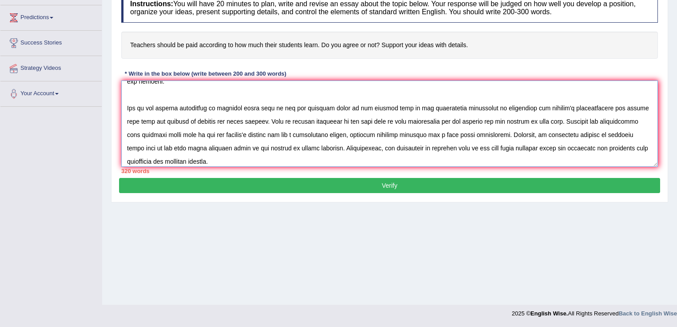
drag, startPoint x: 607, startPoint y: 132, endPoint x: 180, endPoint y: 148, distance: 427.5
click at [180, 148] on textarea at bounding box center [389, 123] width 537 height 86
drag, startPoint x: 265, startPoint y: 148, endPoint x: 222, endPoint y: 149, distance: 42.7
click at [222, 149] on textarea at bounding box center [389, 123] width 537 height 86
click at [429, 145] on textarea at bounding box center [389, 123] width 537 height 86
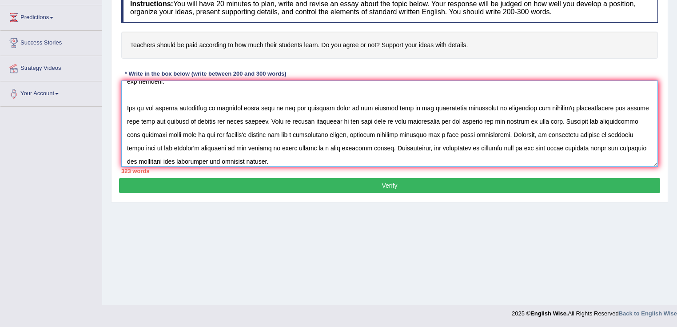
click at [453, 146] on textarea at bounding box center [389, 123] width 537 height 86
drag, startPoint x: 578, startPoint y: 147, endPoint x: 486, endPoint y: 152, distance: 92.2
click at [486, 152] on textarea at bounding box center [389, 123] width 537 height 86
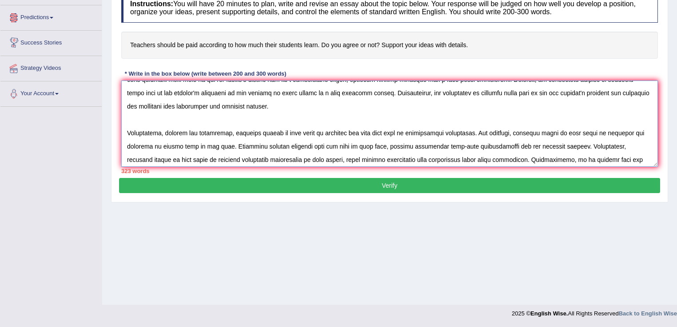
scroll to position [107, 0]
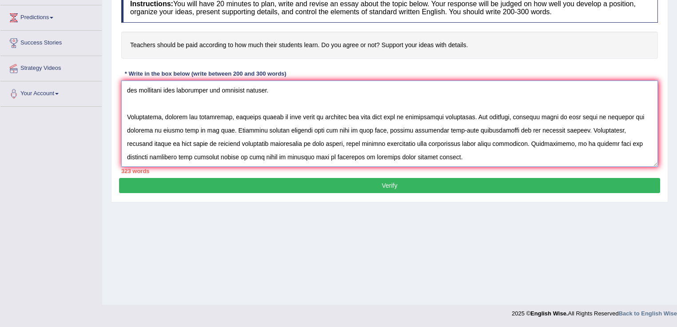
drag, startPoint x: 228, startPoint y: 116, endPoint x: 360, endPoint y: 115, distance: 131.6
click at [360, 115] on textarea at bounding box center [389, 123] width 537 height 86
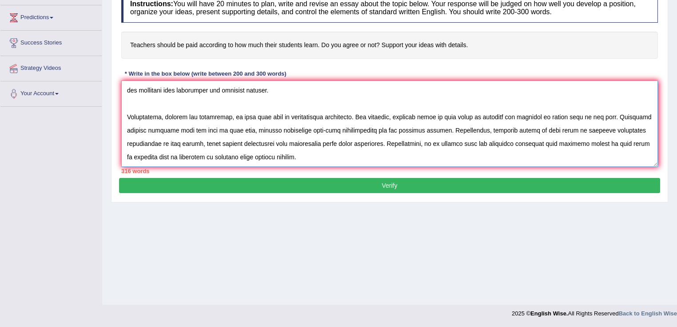
drag, startPoint x: 385, startPoint y: 115, endPoint x: 504, endPoint y: 117, distance: 118.3
click at [504, 117] on textarea at bounding box center [389, 123] width 537 height 86
drag, startPoint x: 494, startPoint y: 114, endPoint x: 502, endPoint y: 117, distance: 8.6
click at [502, 117] on textarea at bounding box center [389, 123] width 537 height 86
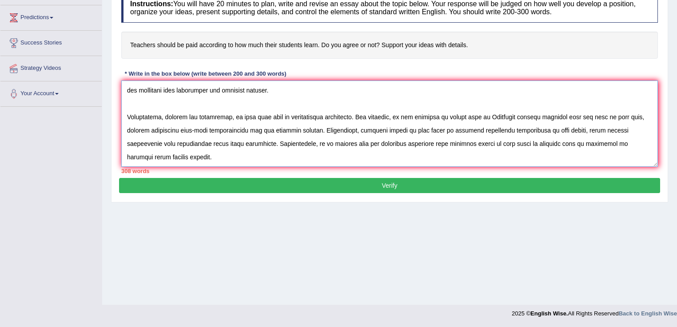
click at [235, 117] on textarea at bounding box center [389, 123] width 537 height 86
click at [490, 118] on textarea at bounding box center [389, 123] width 537 height 86
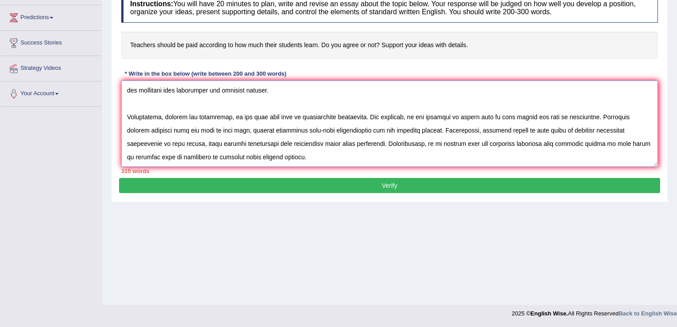
drag, startPoint x: 161, startPoint y: 129, endPoint x: 274, endPoint y: 130, distance: 112.9
click at [274, 130] on textarea at bounding box center [389, 123] width 537 height 86
drag, startPoint x: 363, startPoint y: 127, endPoint x: 484, endPoint y: 125, distance: 120.9
click at [484, 125] on textarea at bounding box center [389, 123] width 537 height 86
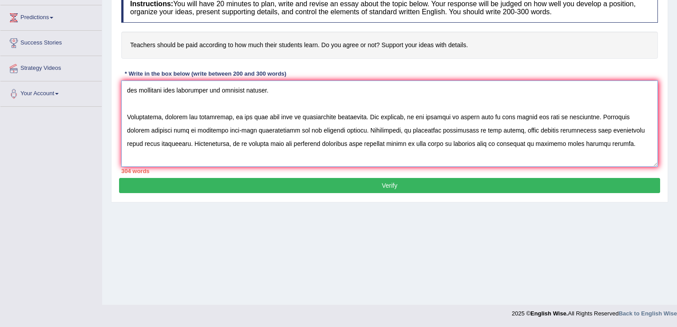
click at [290, 144] on textarea at bounding box center [389, 123] width 537 height 86
click at [291, 144] on textarea at bounding box center [389, 123] width 537 height 86
drag, startPoint x: 326, startPoint y: 140, endPoint x: 446, endPoint y: 144, distance: 120.1
click at [447, 144] on textarea at bounding box center [389, 123] width 537 height 86
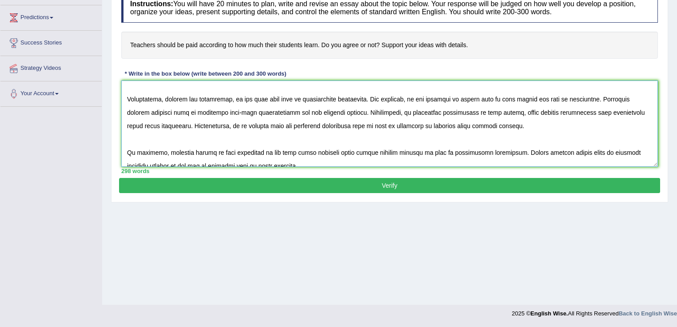
scroll to position [133, 0]
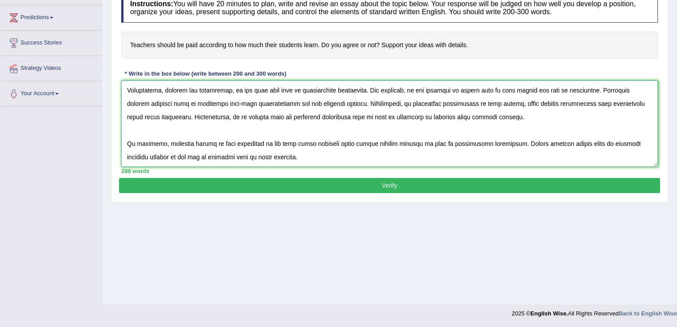
drag, startPoint x: 190, startPoint y: 141, endPoint x: 336, endPoint y: 146, distance: 145.9
click at [336, 146] on textarea at bounding box center [389, 123] width 537 height 86
click at [329, 141] on textarea at bounding box center [389, 123] width 537 height 86
drag, startPoint x: 164, startPoint y: 141, endPoint x: 308, endPoint y: 140, distance: 144.0
click at [312, 140] on textarea at bounding box center [389, 123] width 537 height 86
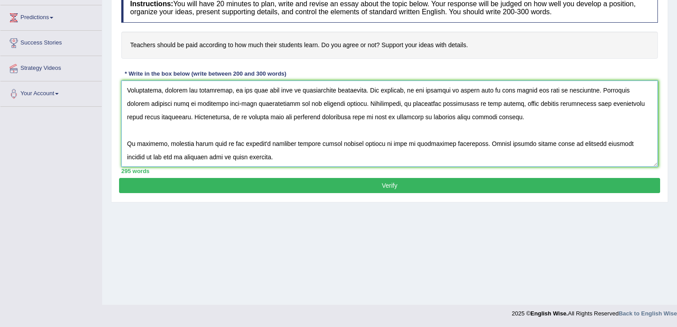
click at [241, 159] on textarea at bounding box center [389, 123] width 537 height 86
drag, startPoint x: 240, startPoint y: 161, endPoint x: 187, endPoint y: 153, distance: 53.4
click at [168, 156] on textarea at bounding box center [389, 123] width 537 height 86
click at [558, 139] on textarea at bounding box center [389, 123] width 537 height 86
click at [609, 141] on textarea at bounding box center [389, 123] width 537 height 86
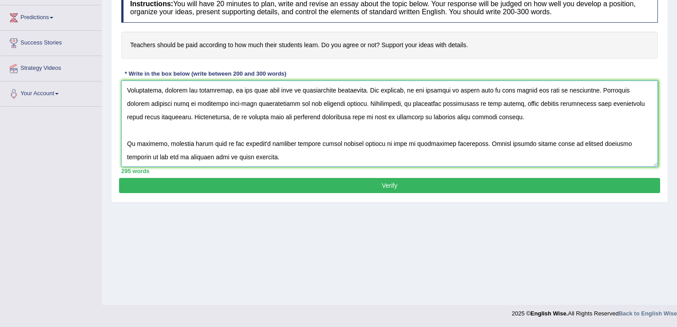
drag, startPoint x: 234, startPoint y: 160, endPoint x: 140, endPoint y: 158, distance: 93.8
click at [140, 158] on textarea at bounding box center [389, 123] width 537 height 86
paste textarea "teachers being paid as per student's learning outcome"
click at [139, 158] on textarea at bounding box center [389, 123] width 537 height 86
click at [297, 155] on textarea at bounding box center [389, 123] width 537 height 86
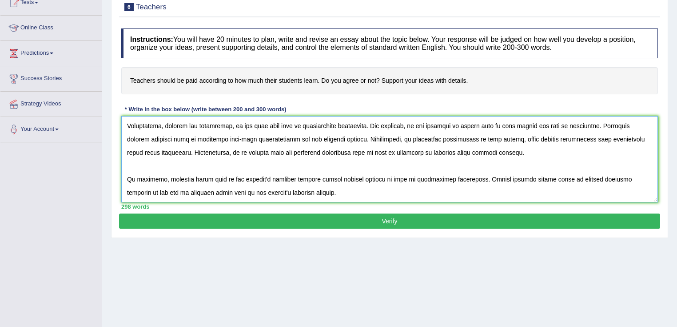
type textarea "The increasing influnce of teachers should be paid according to how much their …"
click at [324, 231] on div "Practice Writing: Write Essay 6 Teachers Instructions: You will have 20 minutes…" at bounding box center [389, 109] width 557 height 256
click at [331, 220] on button "Verify" at bounding box center [389, 220] width 541 height 15
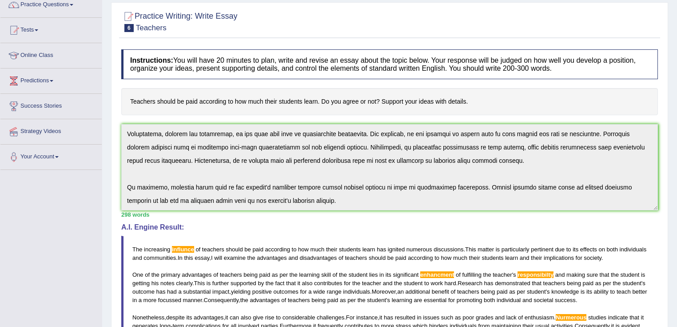
scroll to position [0, 0]
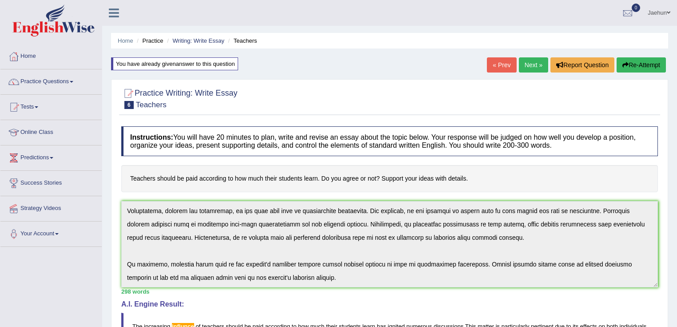
click at [519, 71] on link "Next »" at bounding box center [533, 64] width 29 height 15
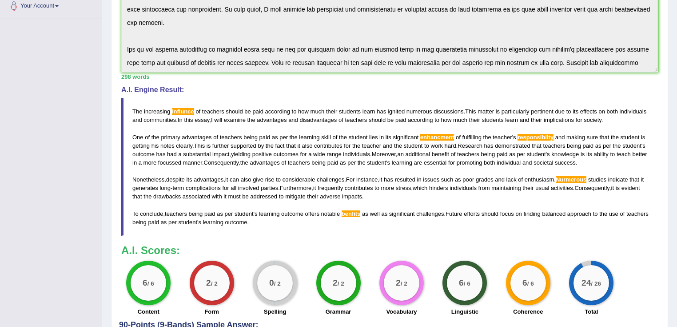
scroll to position [232, 0]
